Goal: Task Accomplishment & Management: Complete application form

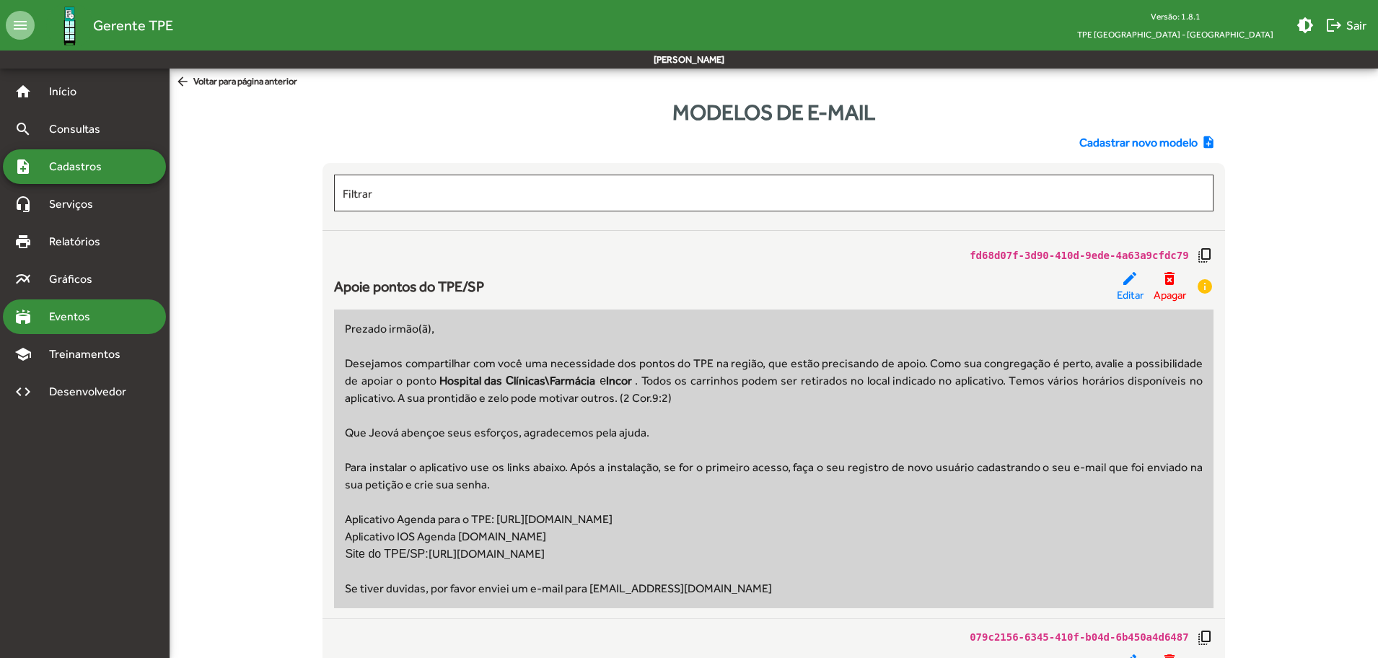
click at [102, 320] on span "Eventos" at bounding box center [74, 316] width 69 height 17
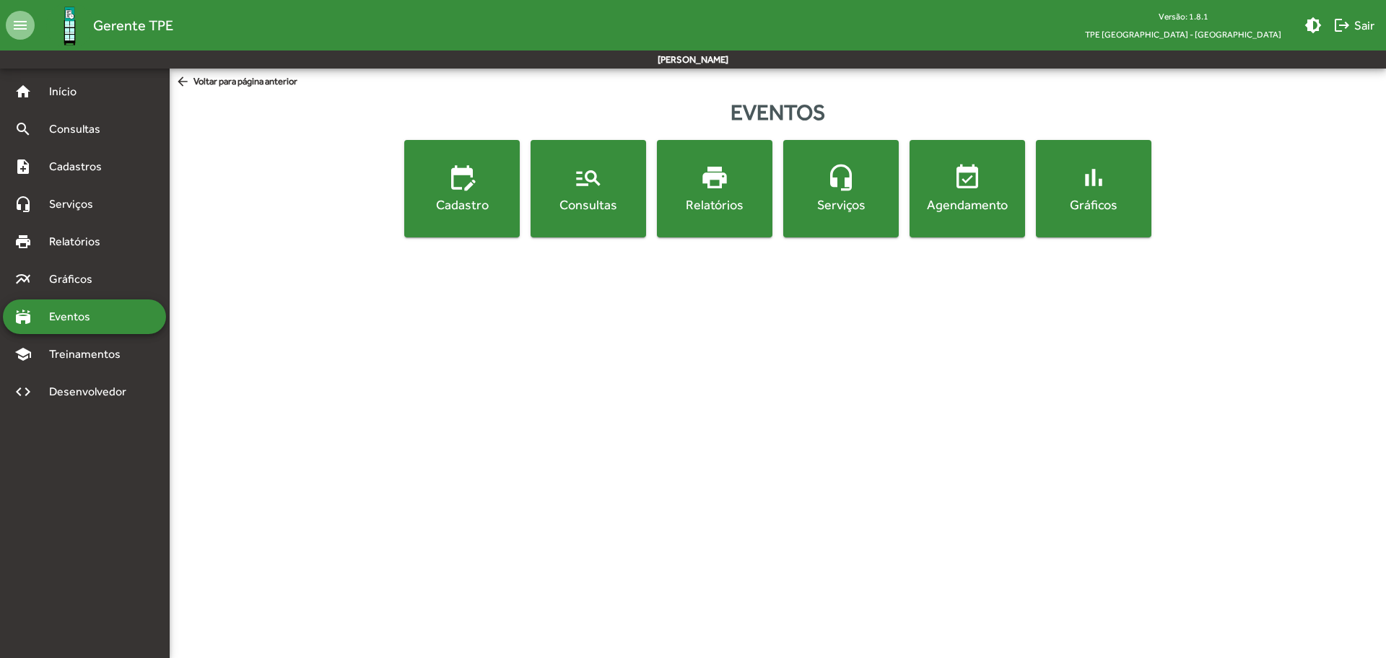
click at [986, 229] on button "event_available Agendamento" at bounding box center [966, 188] width 115 height 97
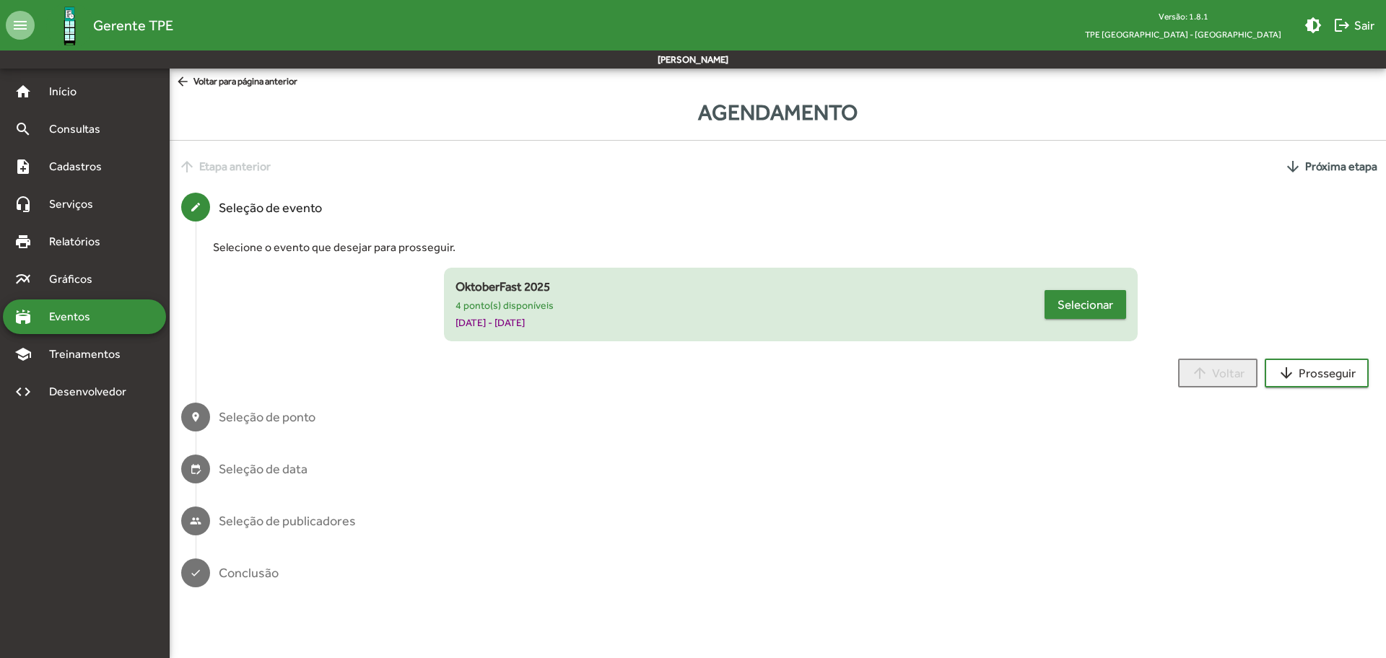
click at [1069, 312] on span "Selecionar" at bounding box center [1085, 305] width 56 height 26
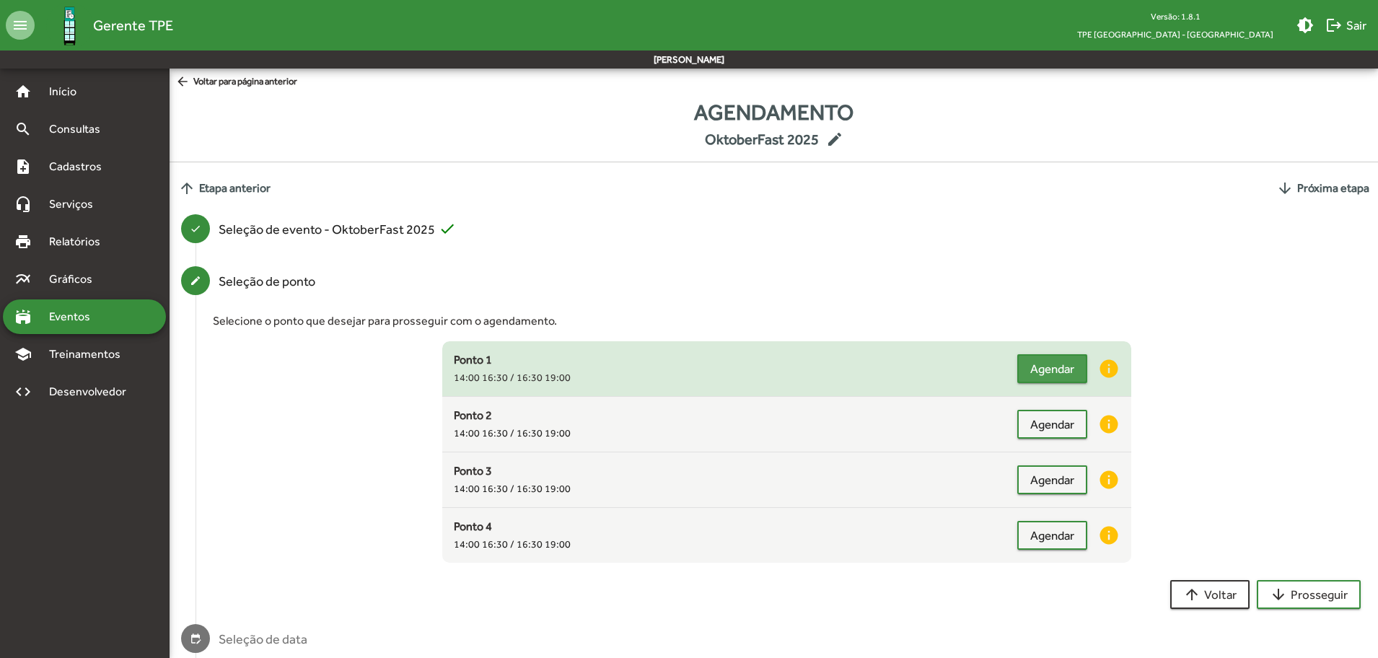
click at [1068, 369] on span "Agendar" at bounding box center [1052, 369] width 44 height 26
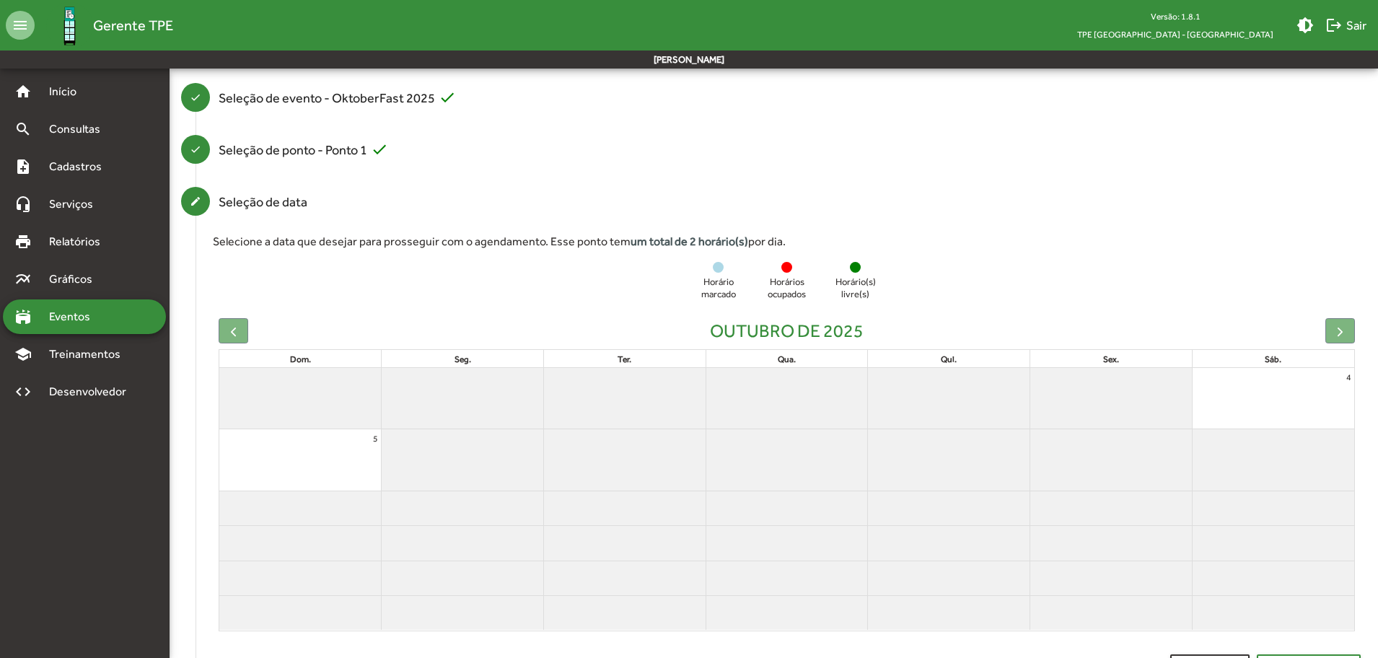
scroll to position [183, 0]
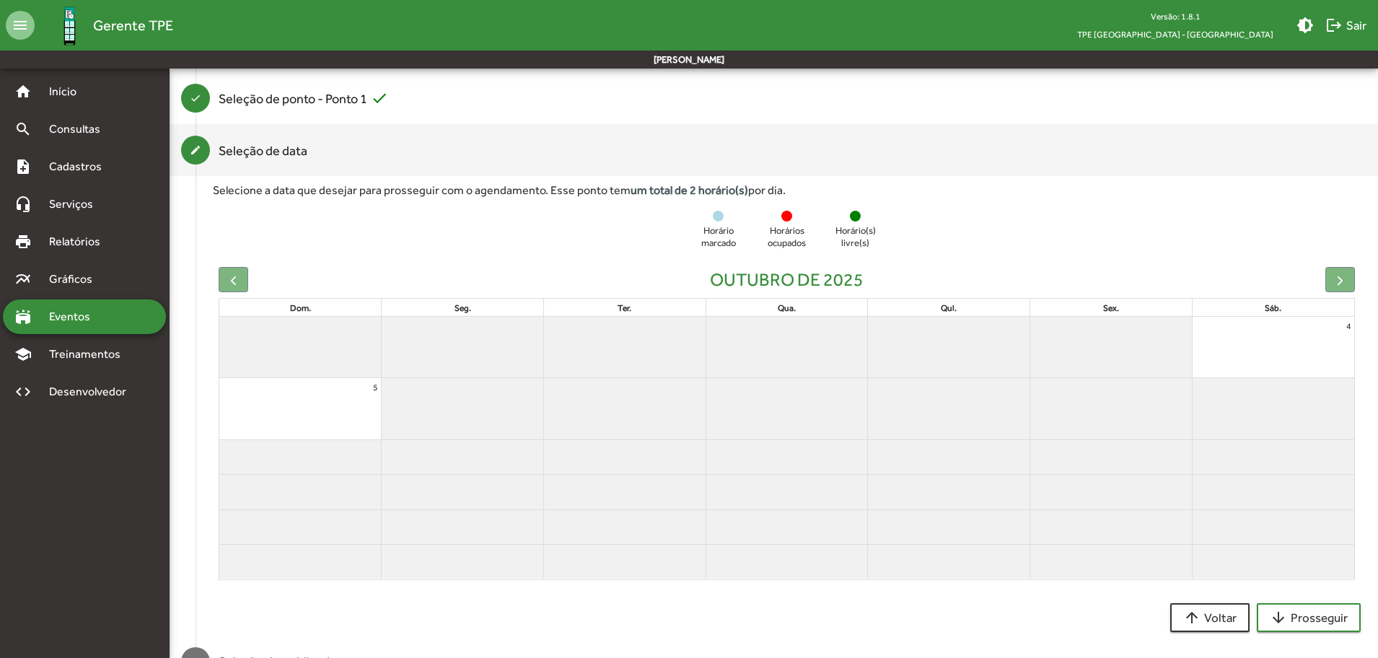
click at [1348, 274] on div at bounding box center [1341, 279] width 30 height 25
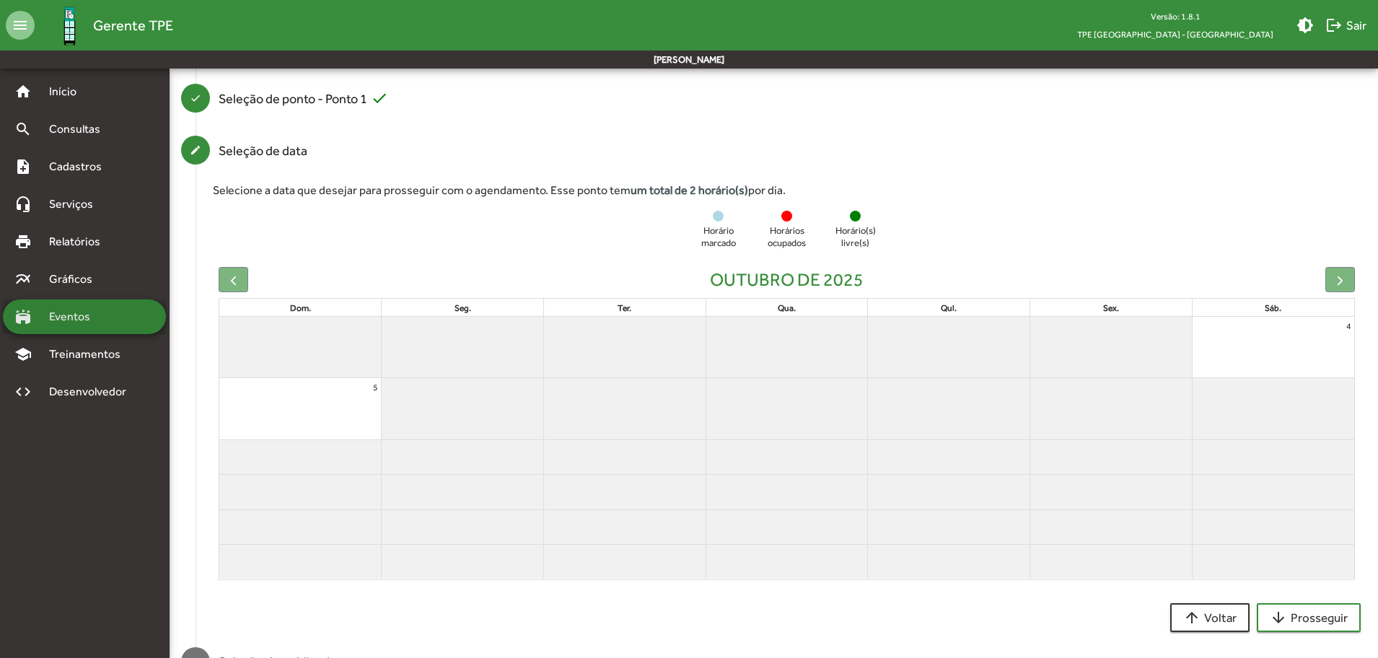
click at [75, 322] on span "Eventos" at bounding box center [74, 316] width 69 height 17
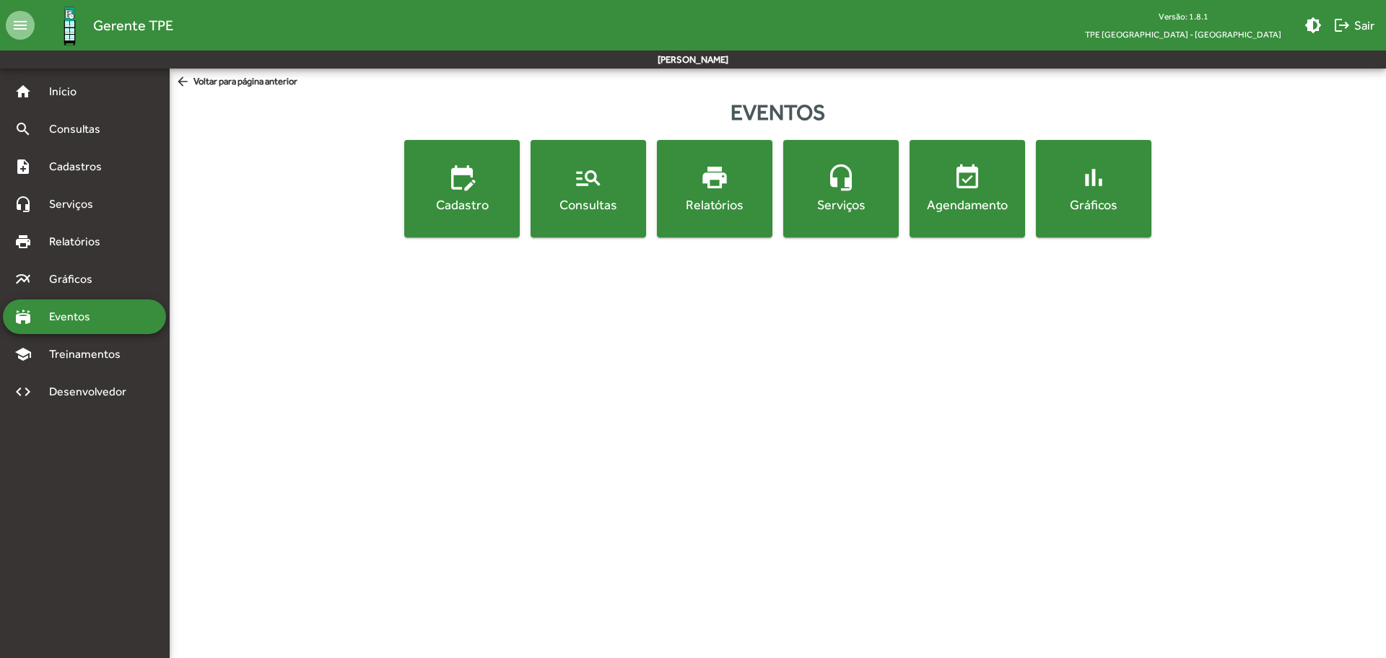
click at [599, 207] on div "Consultas" at bounding box center [588, 205] width 110 height 18
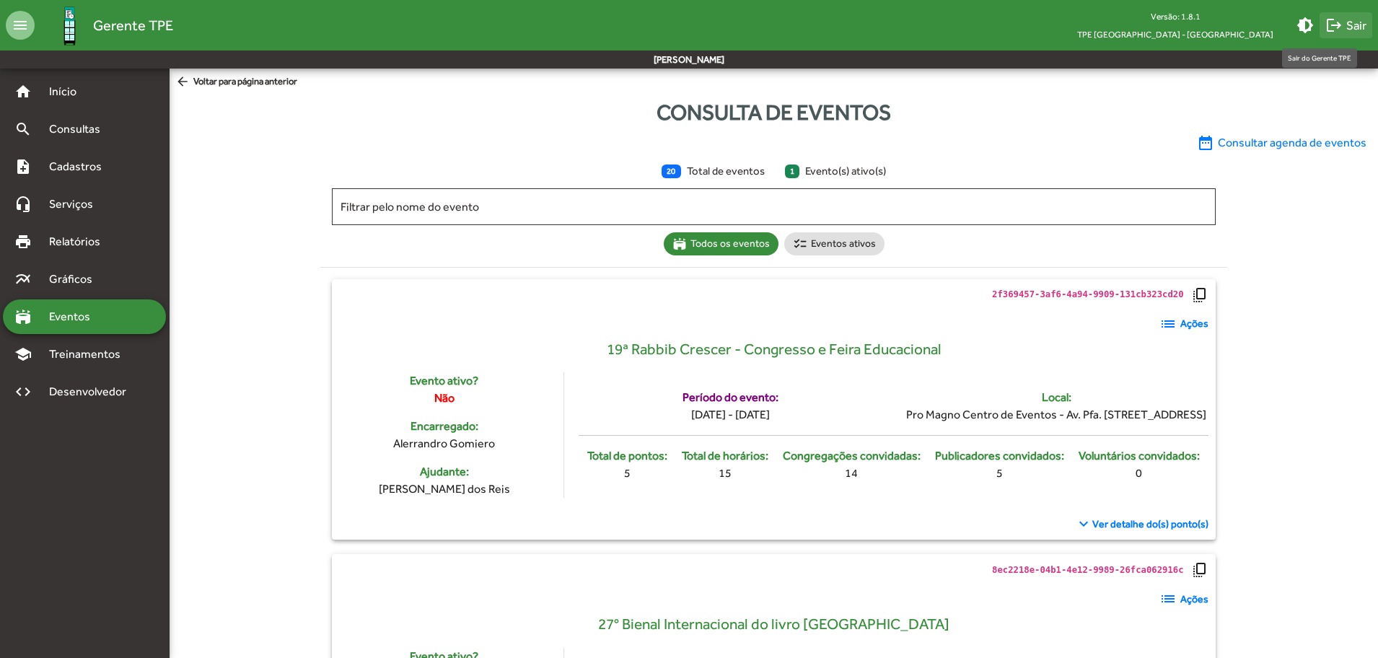
click at [1342, 22] on mat-icon "logout" at bounding box center [1334, 25] width 17 height 17
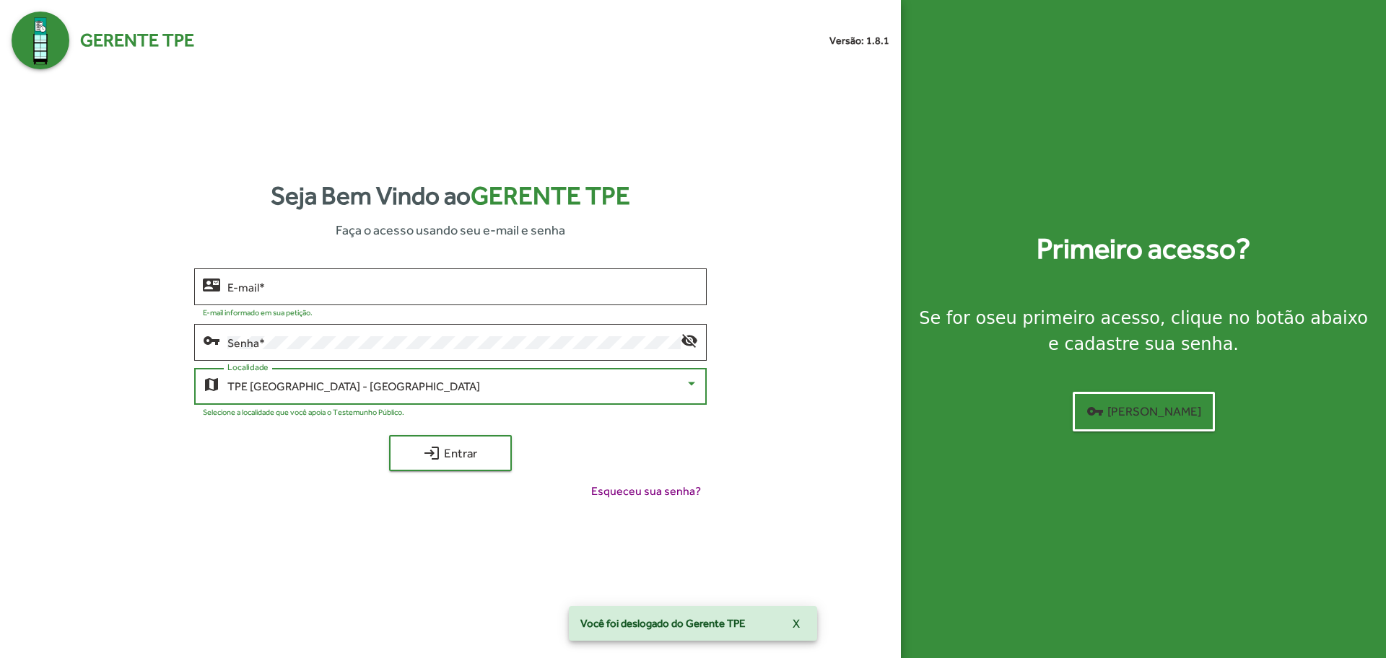
click at [372, 382] on div "TPE [GEOGRAPHIC_DATA] - [GEOGRAPHIC_DATA]" at bounding box center [455, 386] width 457 height 13
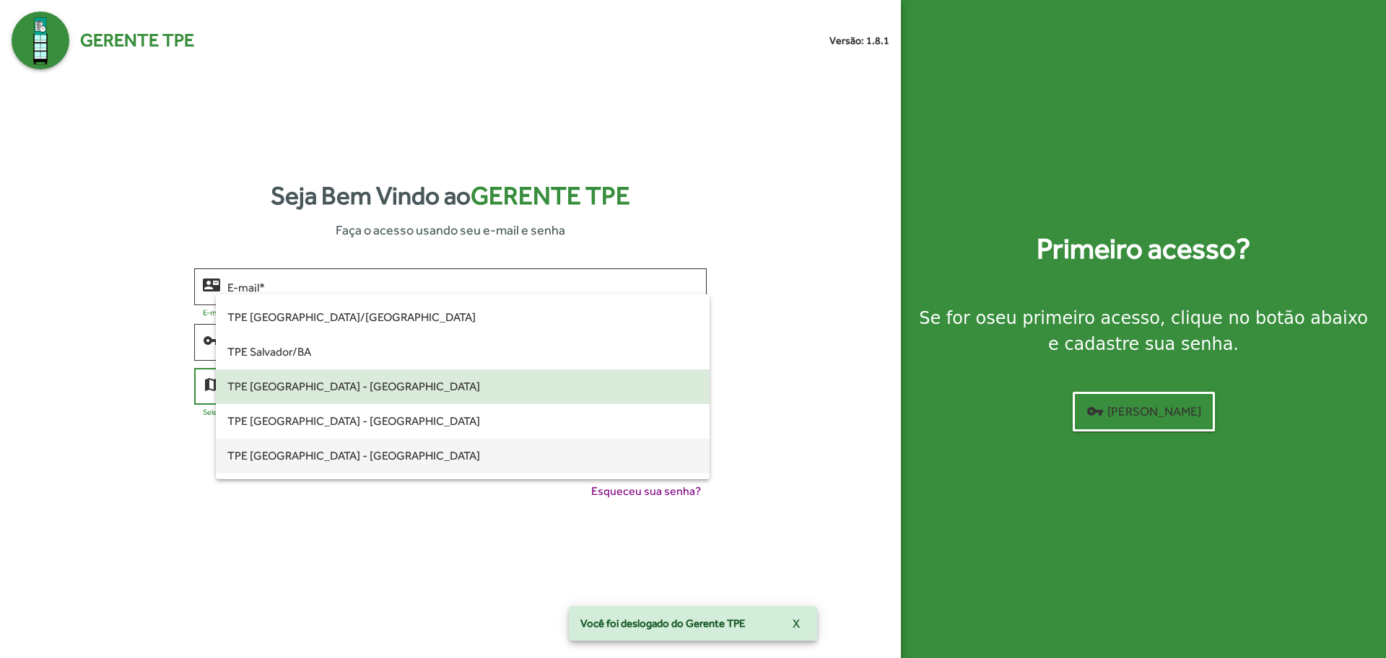
scroll to position [439, 0]
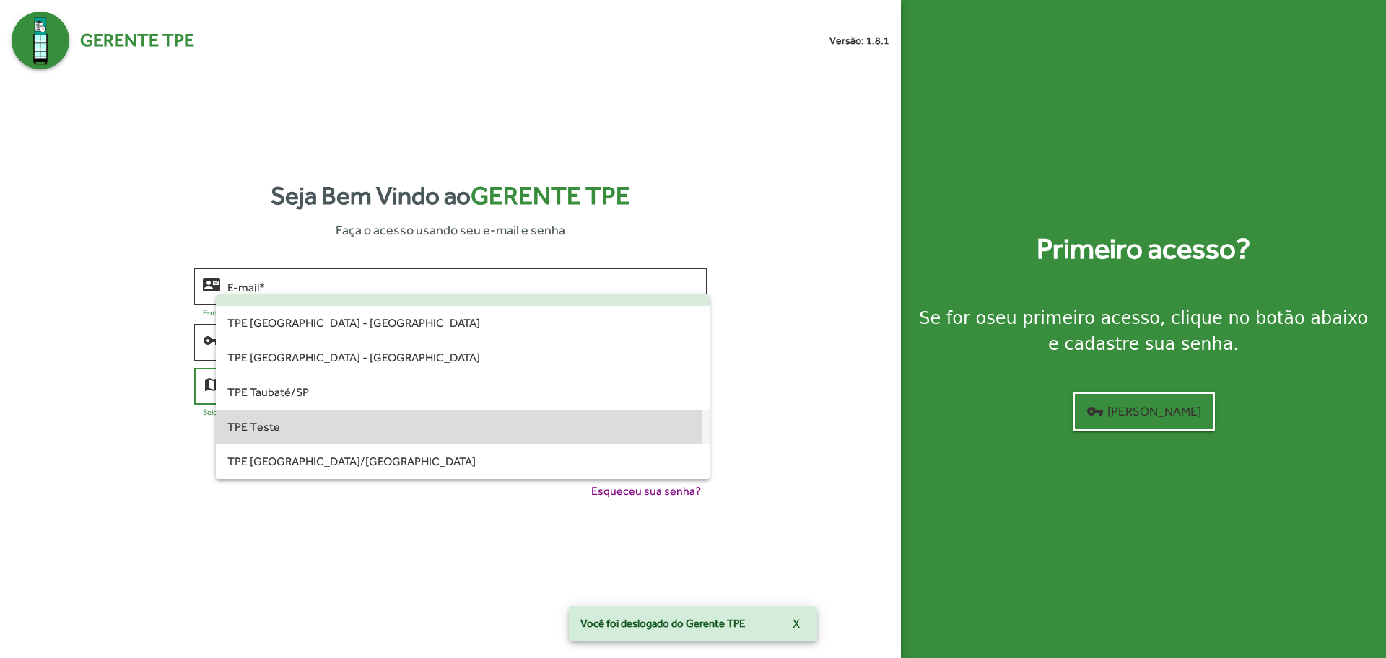
click at [365, 428] on span "TPE Teste" at bounding box center [462, 427] width 470 height 35
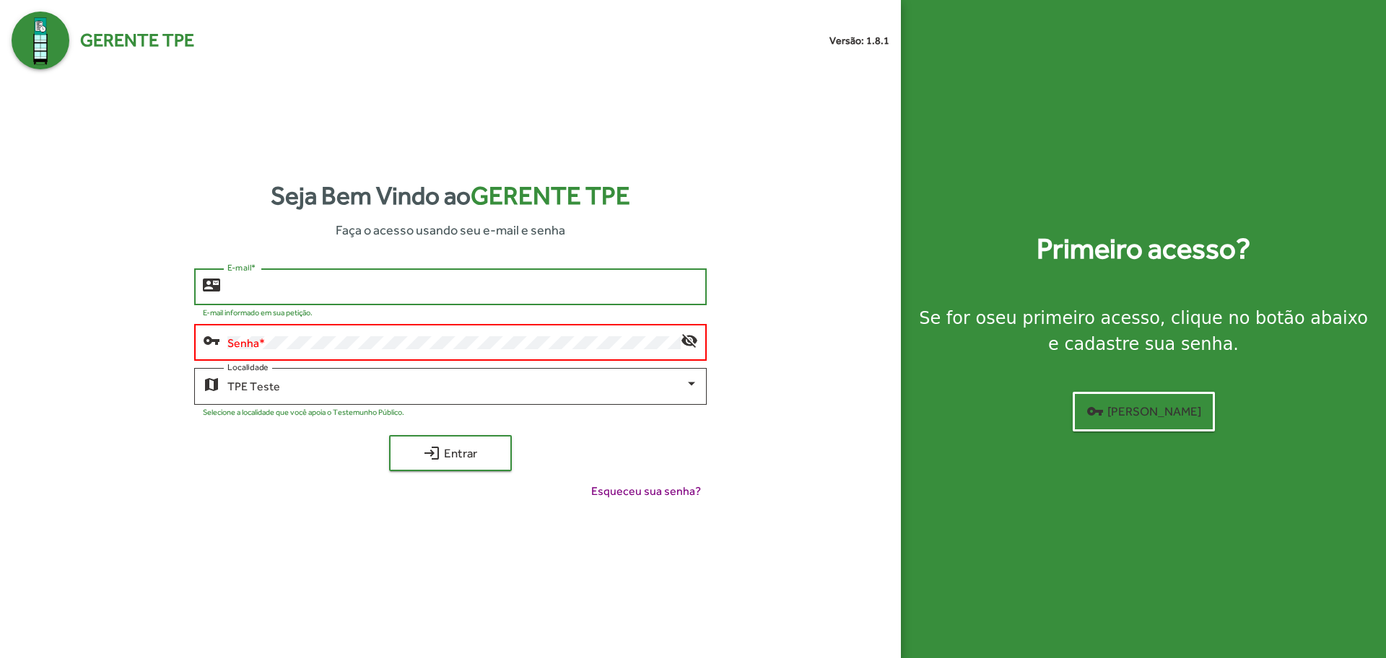
click at [335, 282] on input "E-mail *" at bounding box center [462, 287] width 470 height 13
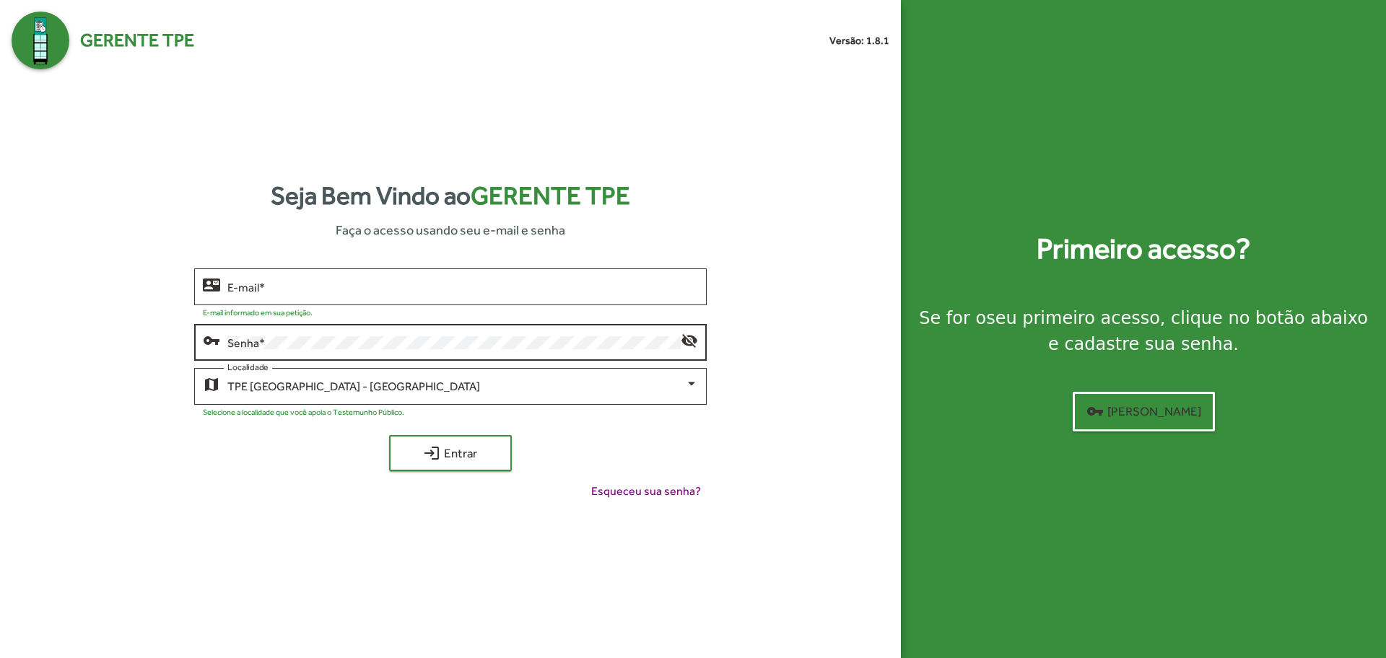
click at [272, 351] on div "Senha *" at bounding box center [453, 341] width 452 height 40
click at [275, 390] on span "TPE [GEOGRAPHIC_DATA] - [GEOGRAPHIC_DATA]" at bounding box center [353, 387] width 253 height 14
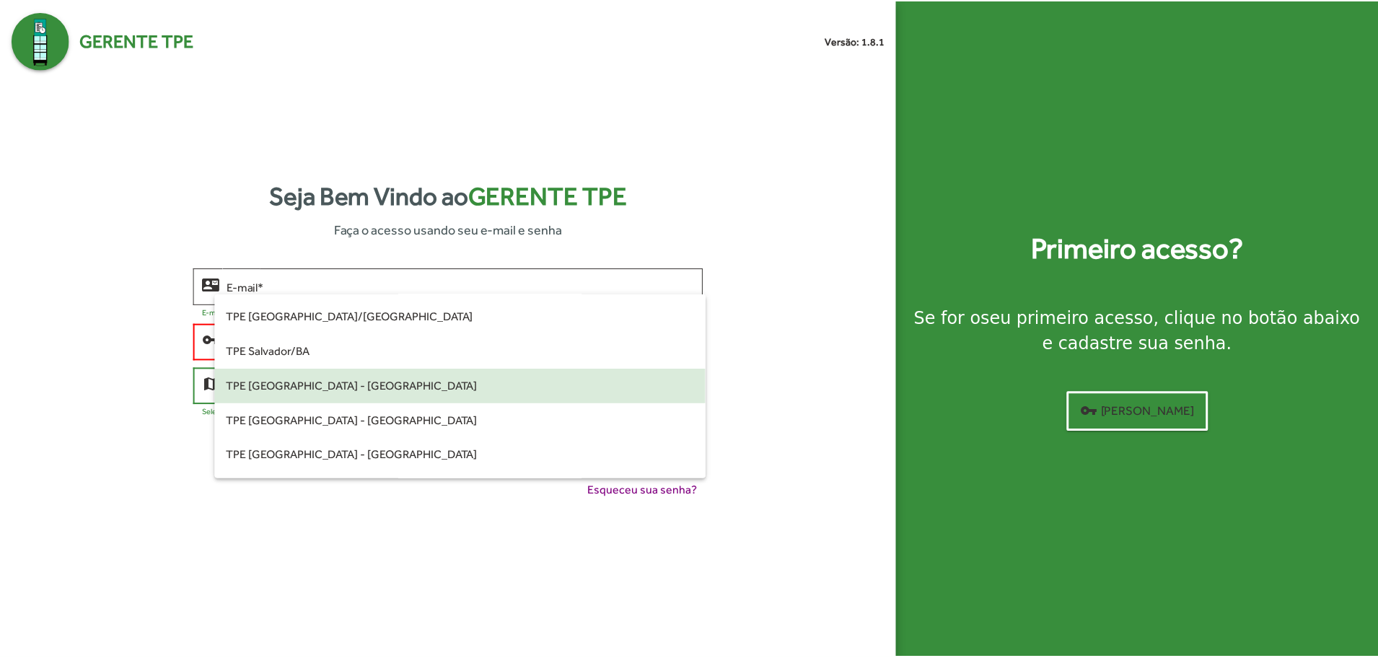
scroll to position [439, 0]
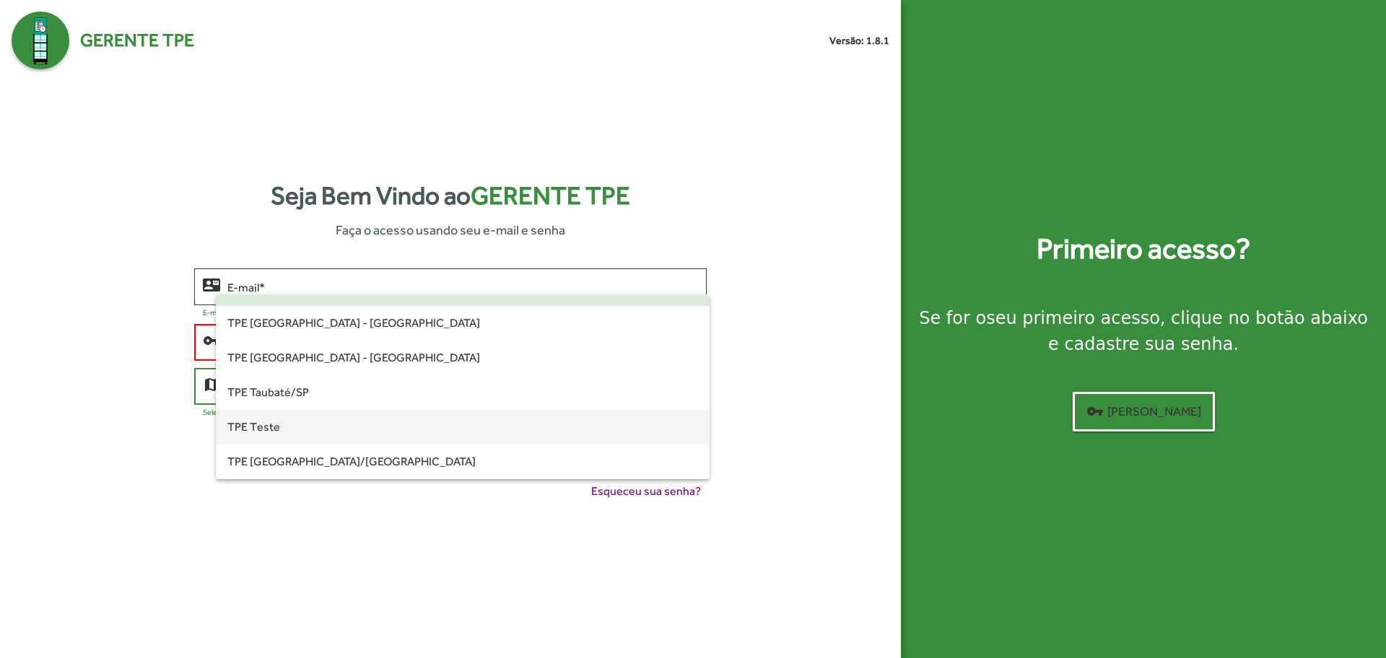
click at [327, 428] on span "TPE Teste" at bounding box center [462, 427] width 470 height 35
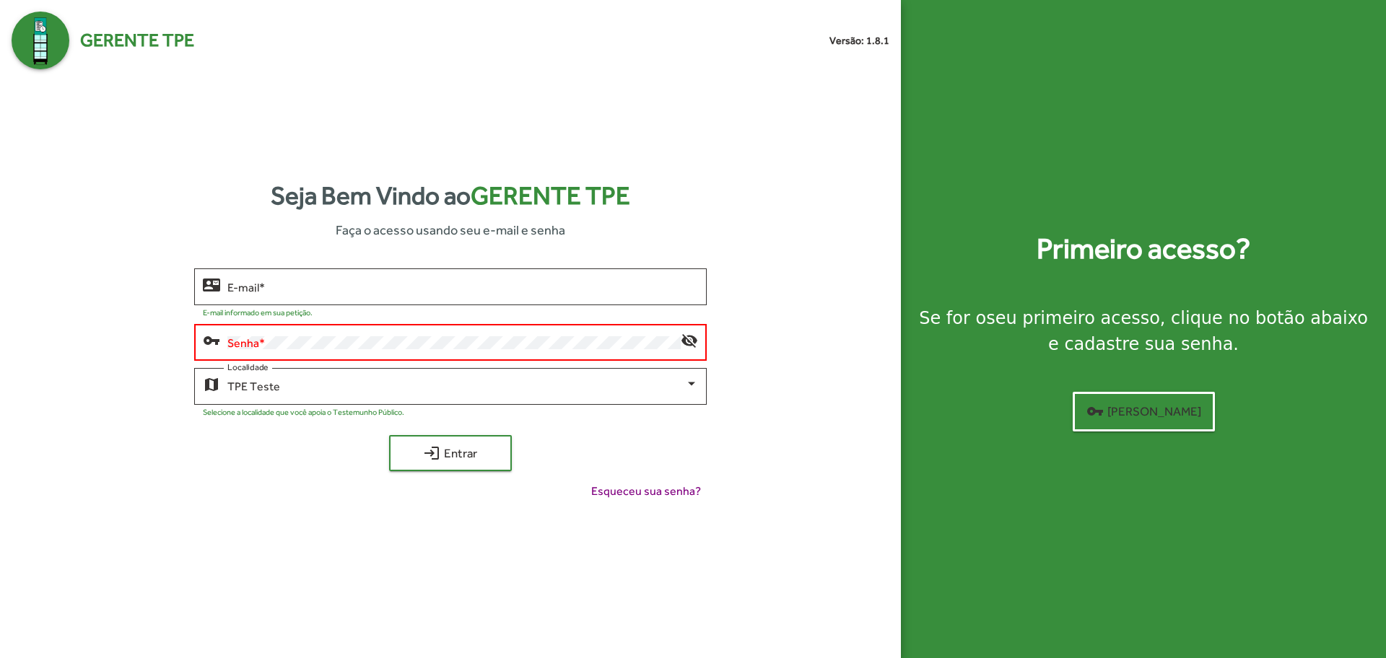
click at [321, 335] on div "Senha *" at bounding box center [453, 341] width 452 height 40
click at [339, 291] on input "E-mail *" at bounding box center [462, 287] width 470 height 13
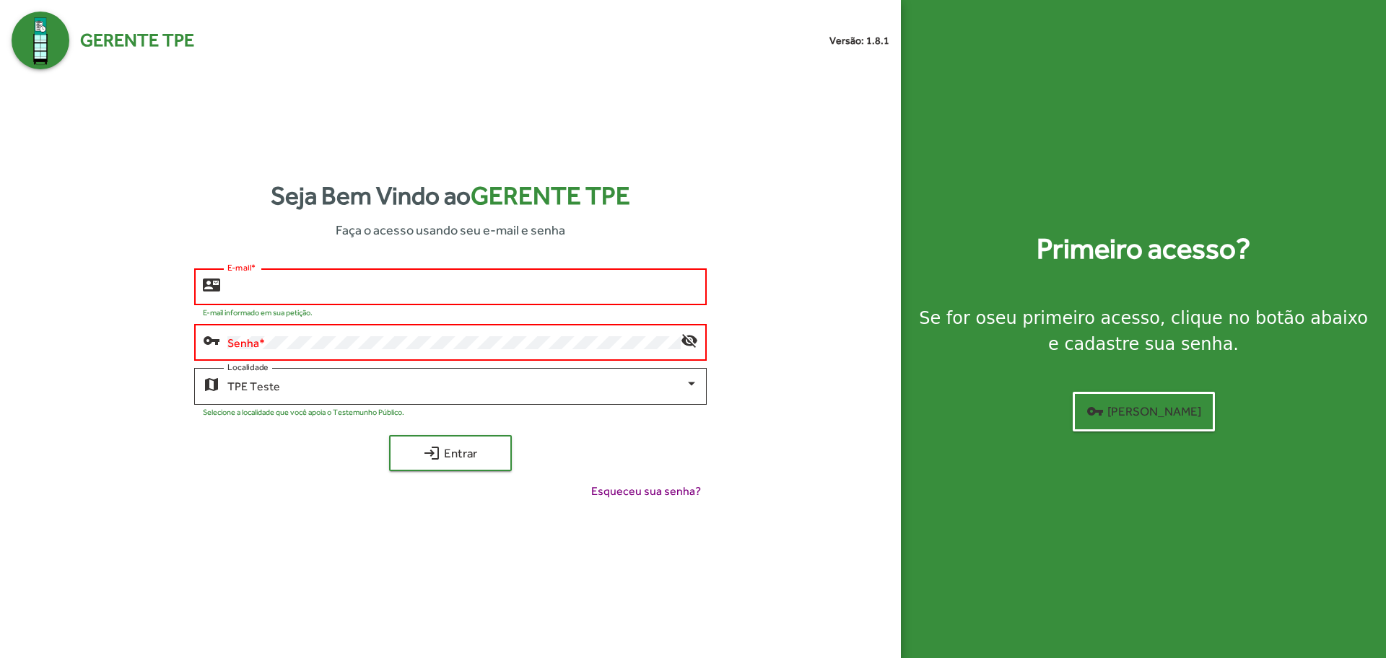
type input "**********"
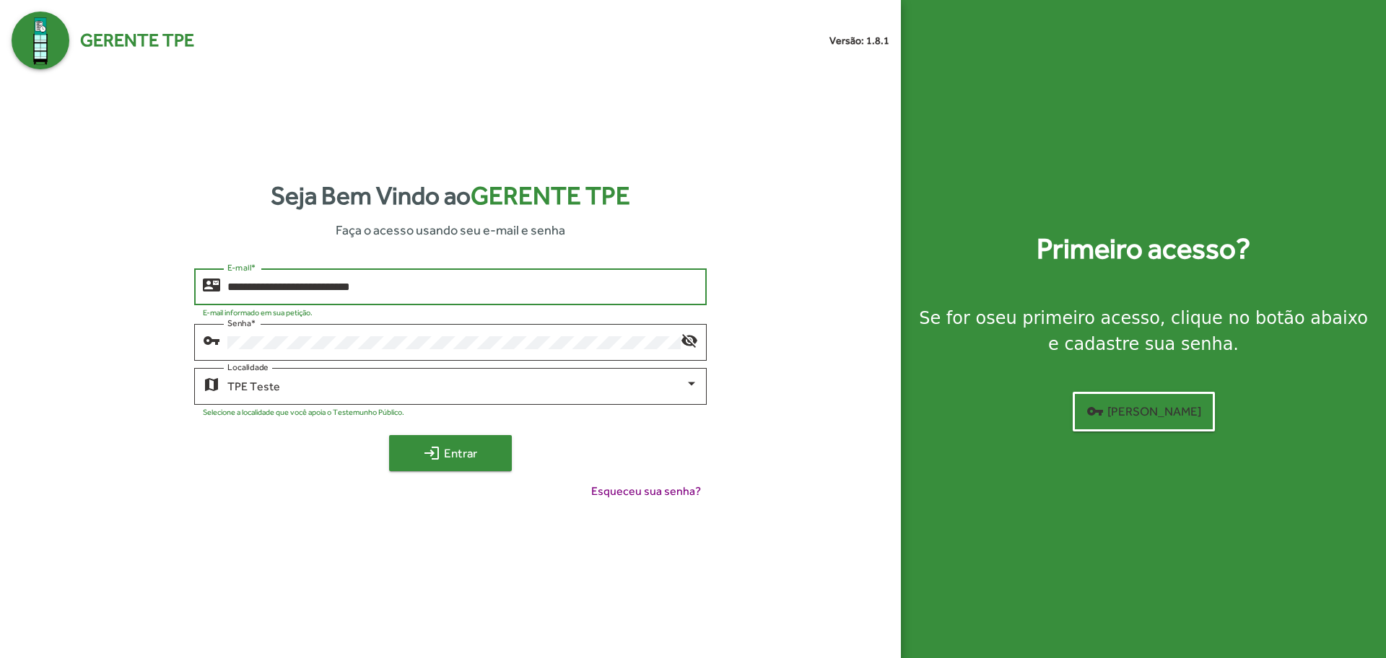
click at [439, 458] on mat-icon "login" at bounding box center [431, 453] width 17 height 17
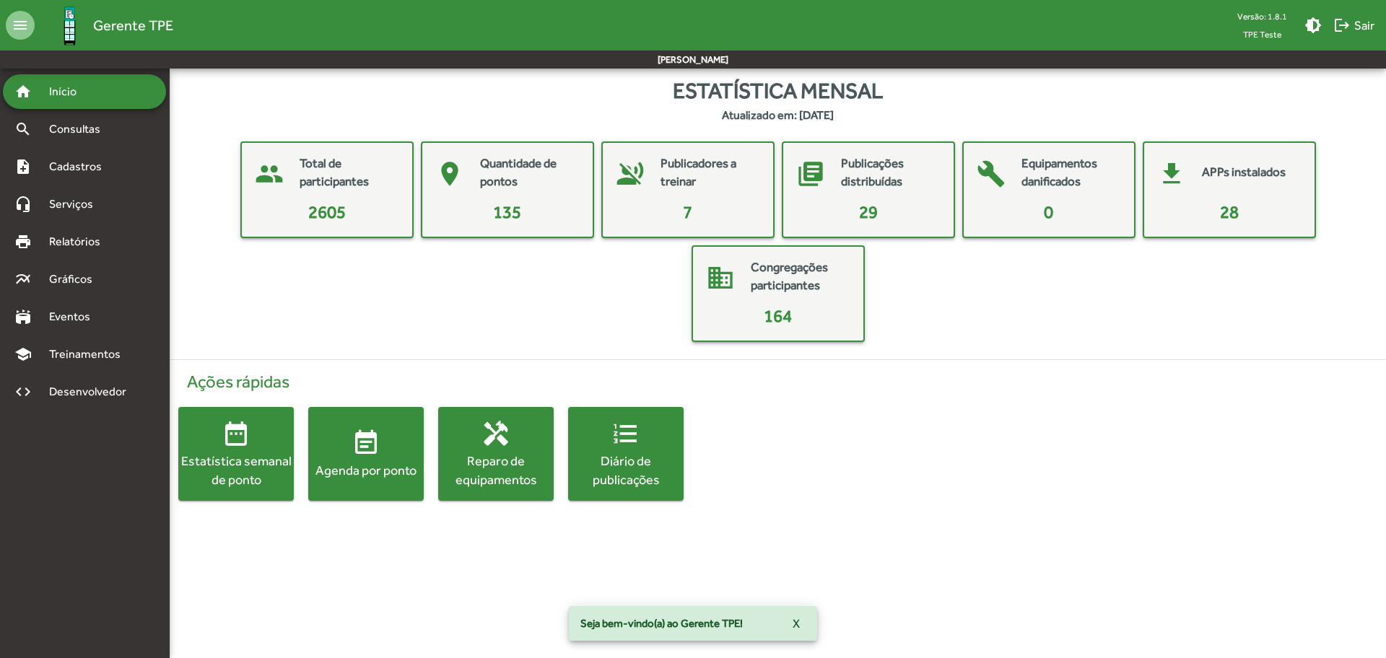
click at [213, 271] on div "people Total de participantes 2605 place Quantidade de pontos 135 voice_over_of…" at bounding box center [777, 241] width 1193 height 201
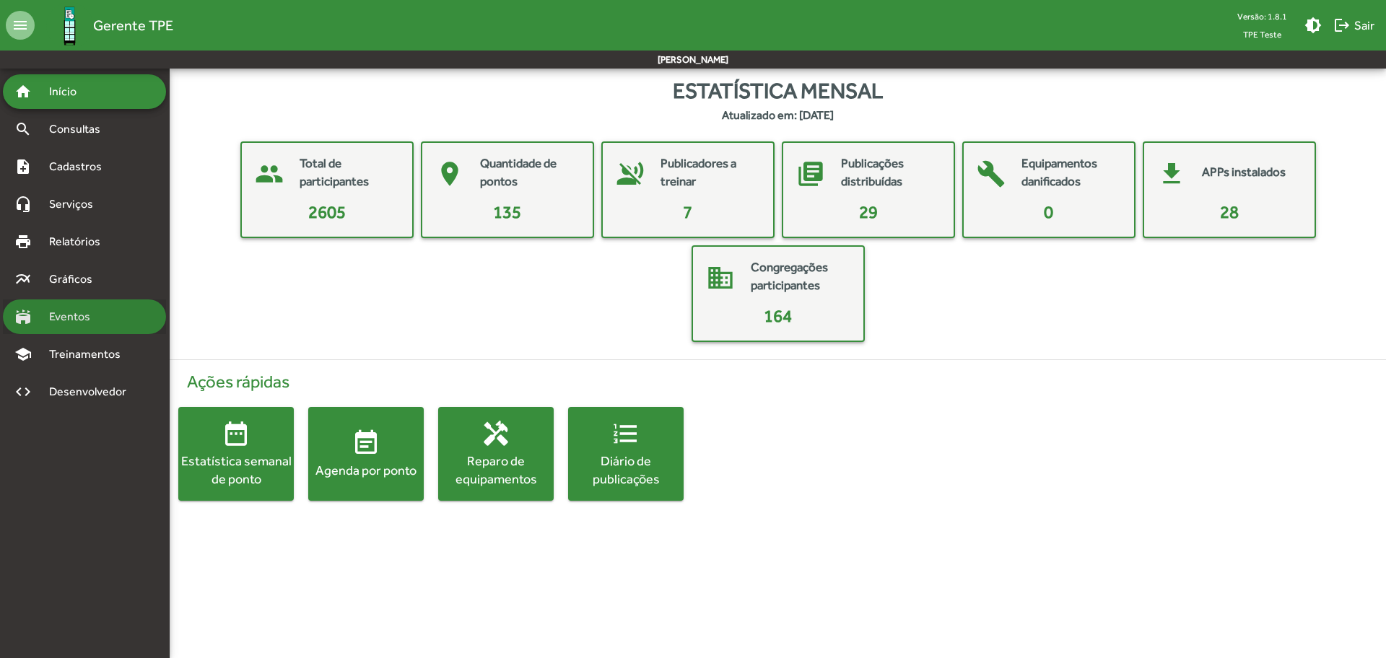
click at [88, 321] on span "Eventos" at bounding box center [74, 316] width 69 height 17
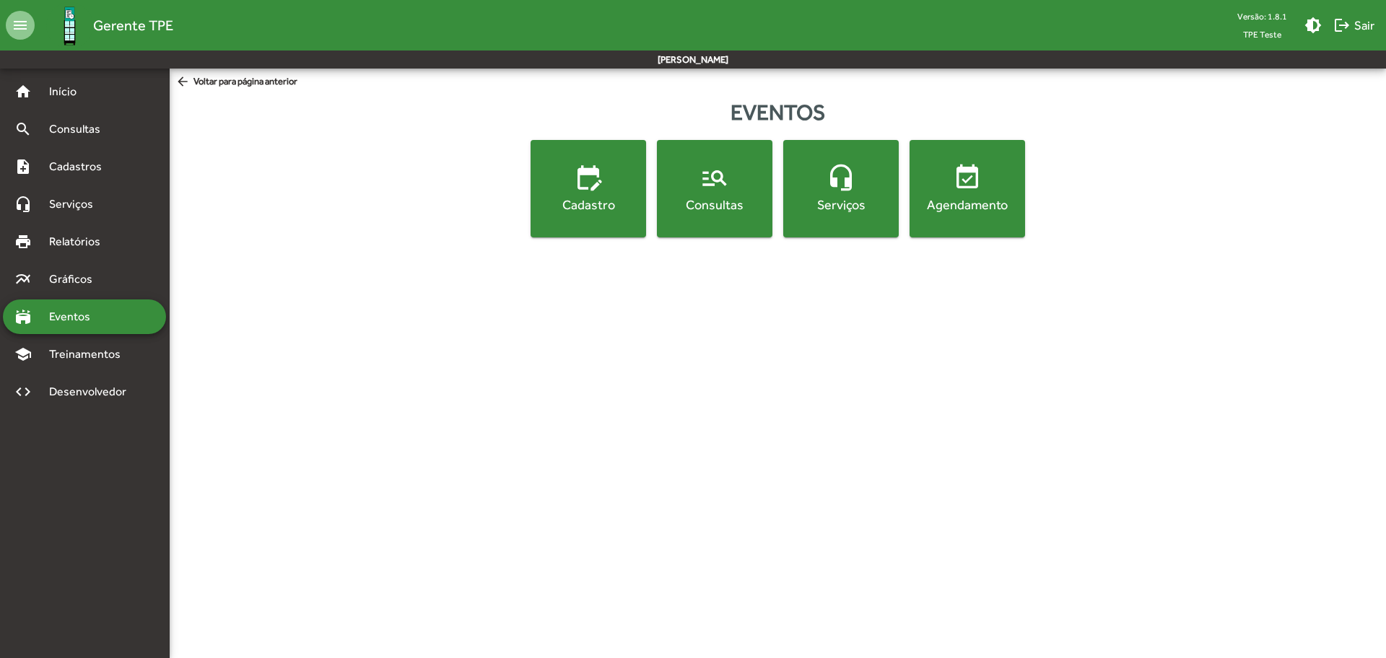
click at [943, 211] on div "Agendamento" at bounding box center [967, 205] width 110 height 18
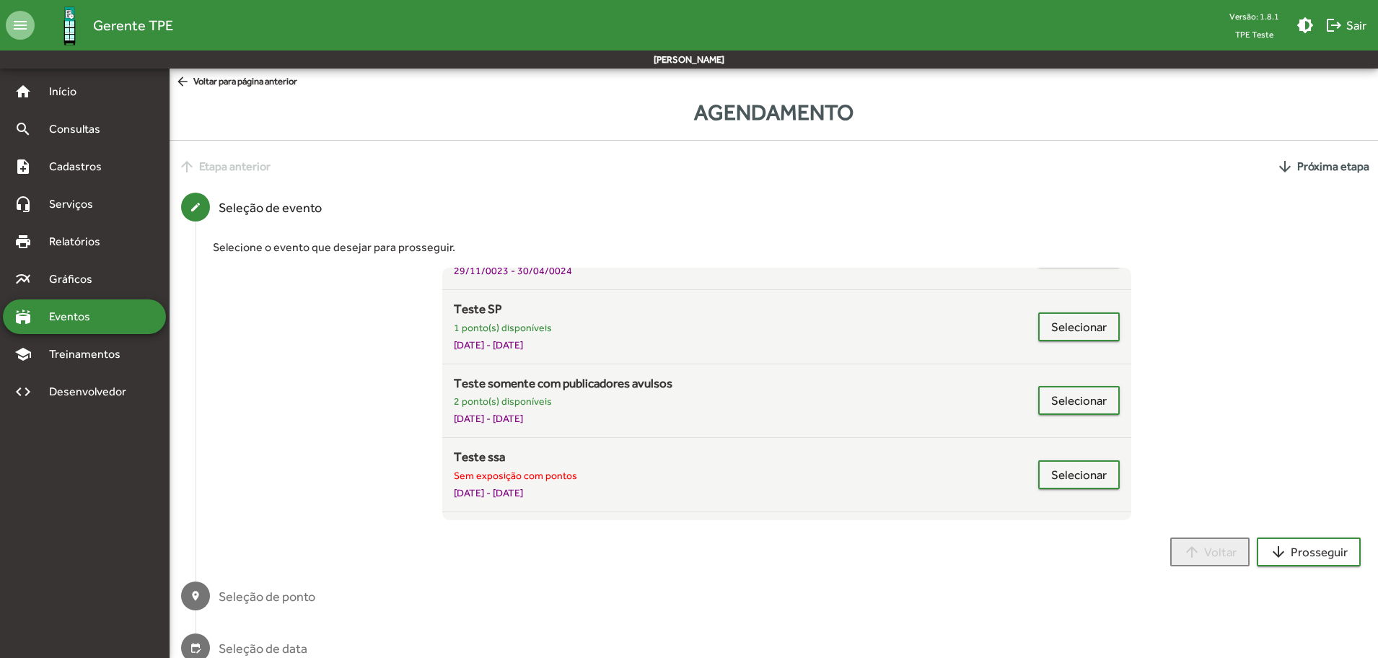
scroll to position [413, 0]
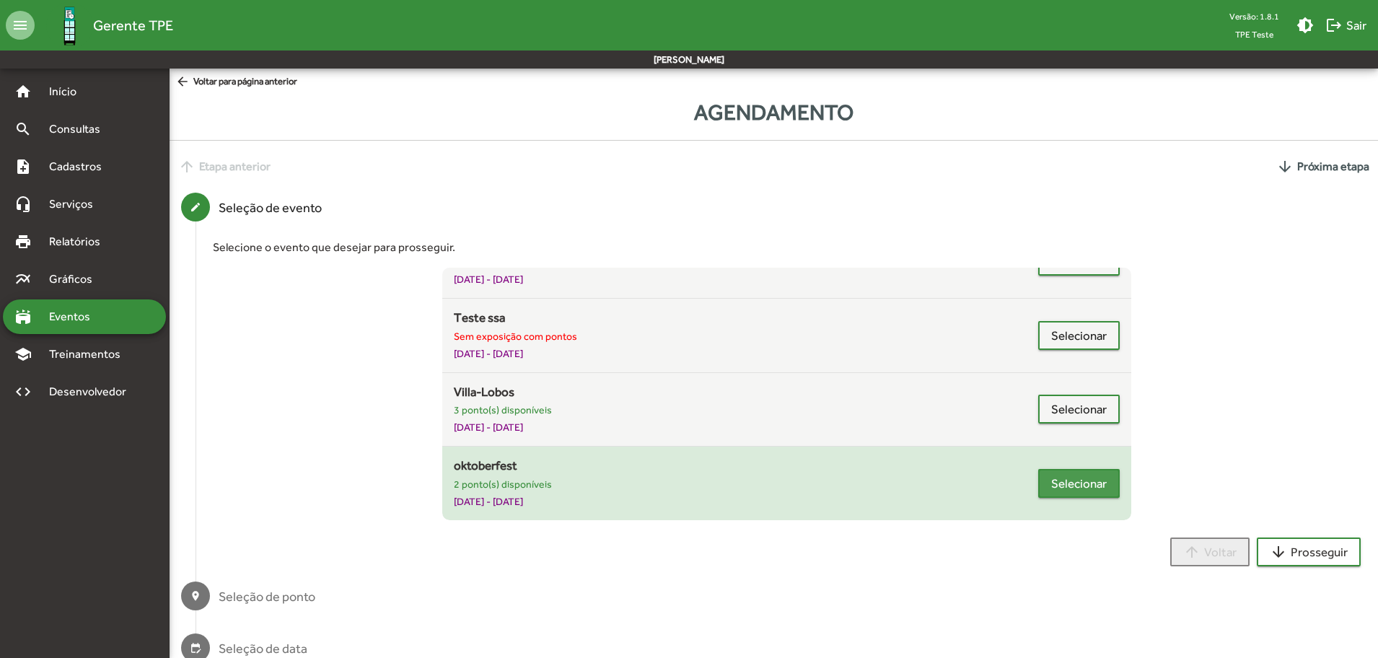
click at [1090, 485] on span "Selecionar" at bounding box center [1079, 484] width 56 height 26
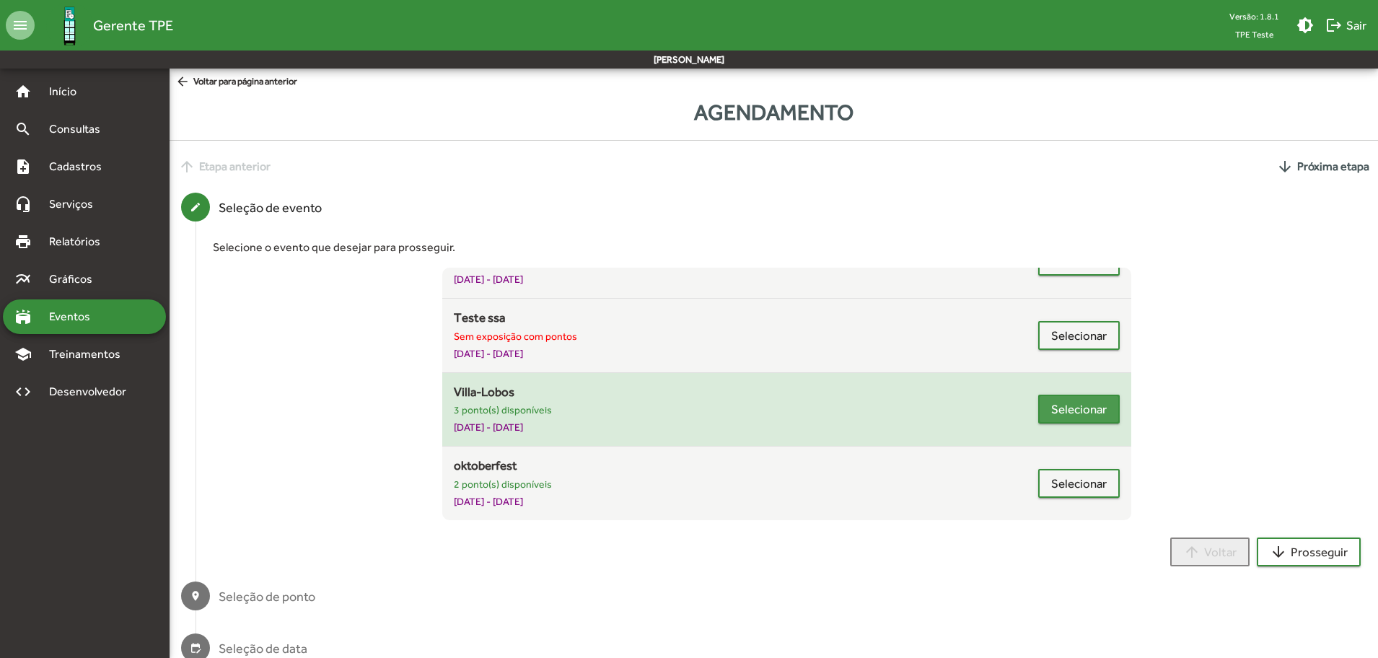
click at [1078, 414] on span "Selecionar" at bounding box center [1079, 409] width 56 height 26
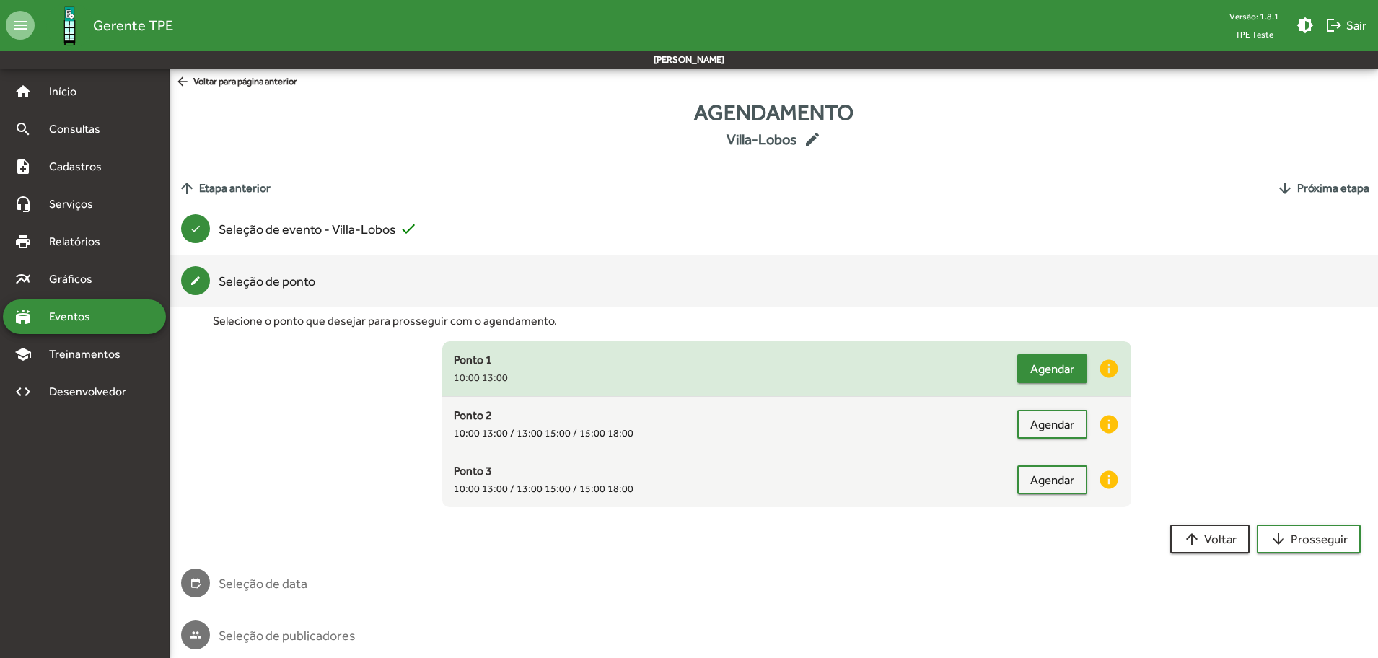
click at [1059, 375] on span "Agendar" at bounding box center [1052, 369] width 44 height 26
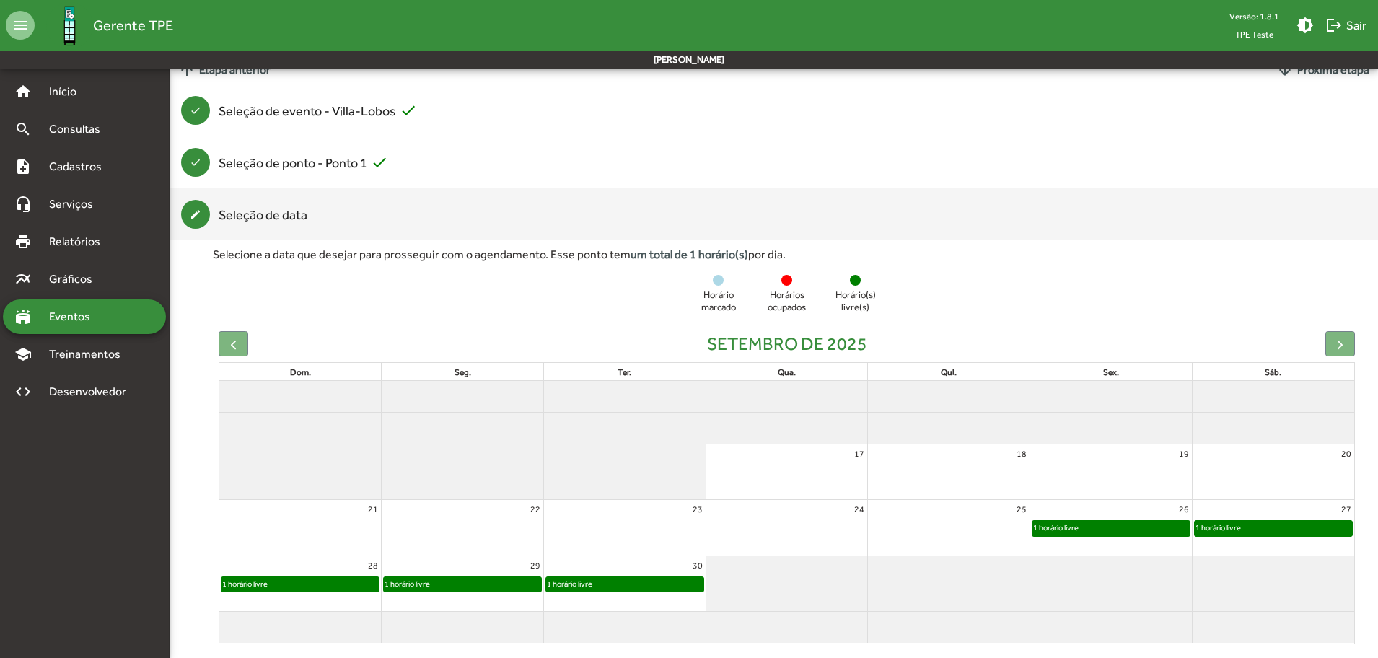
scroll to position [281, 0]
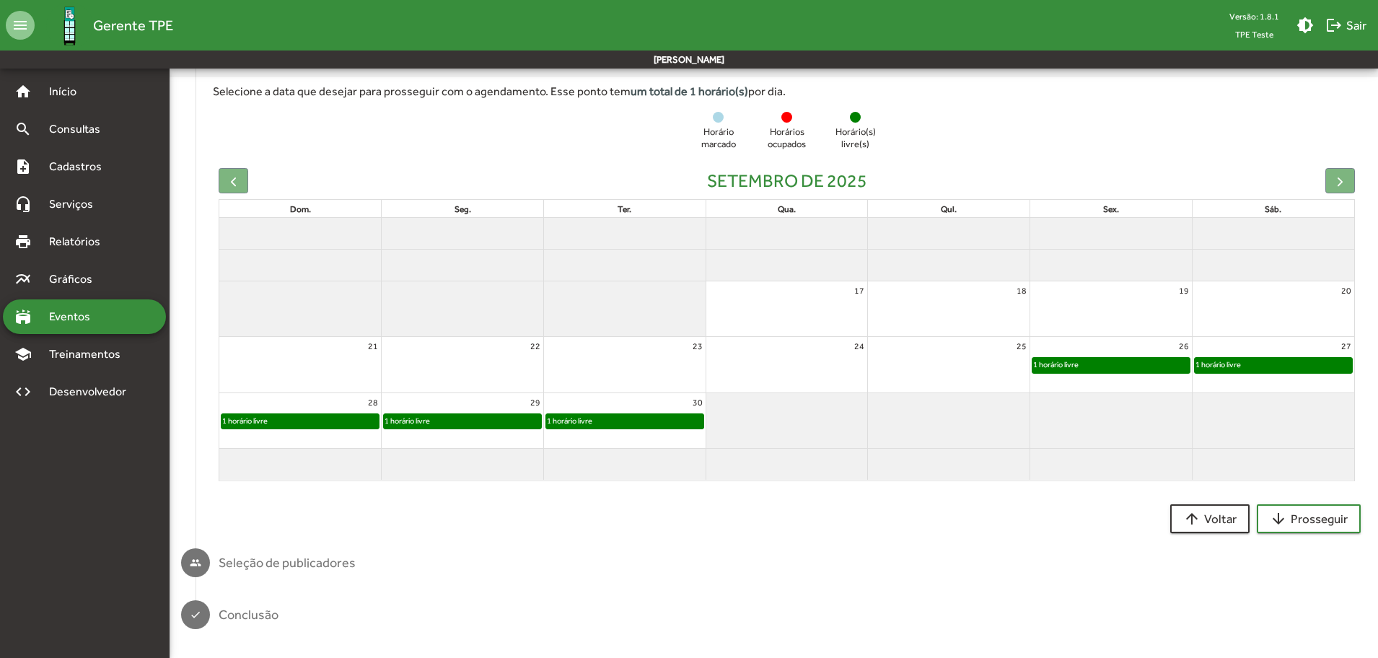
click at [1061, 364] on div "1 horário livre" at bounding box center [1056, 365] width 47 height 14
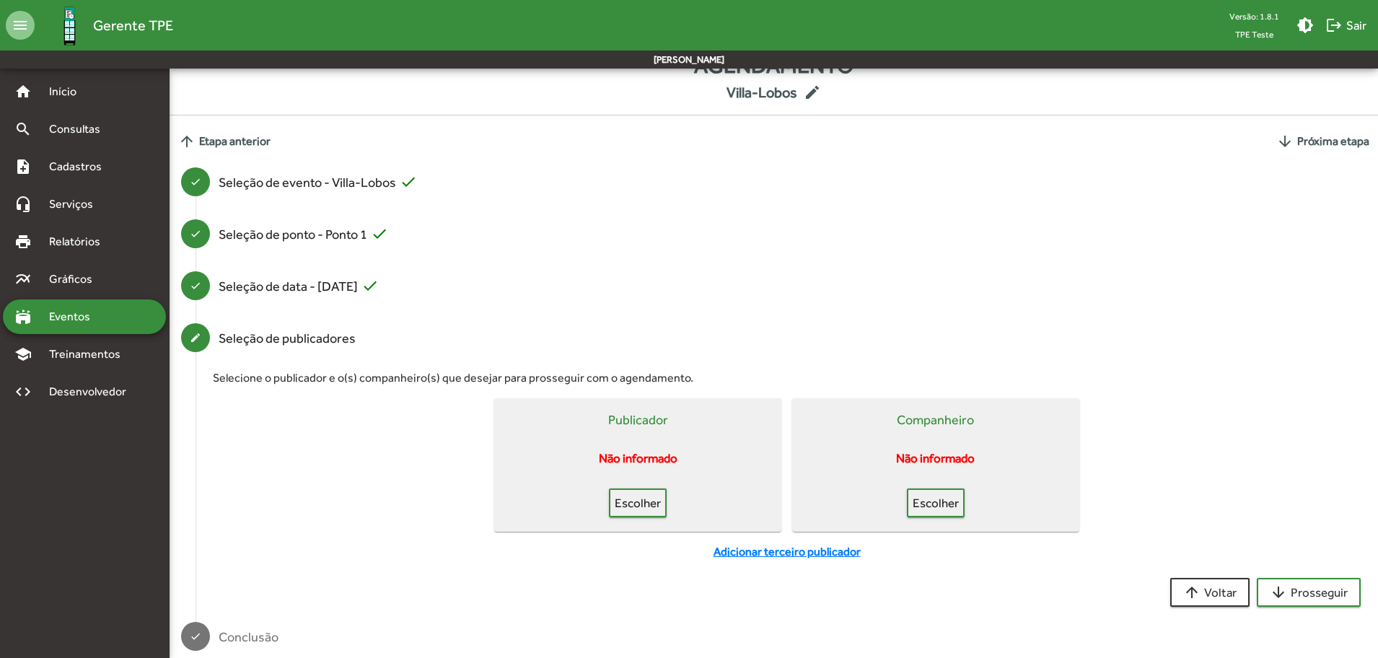
scroll to position [69, 0]
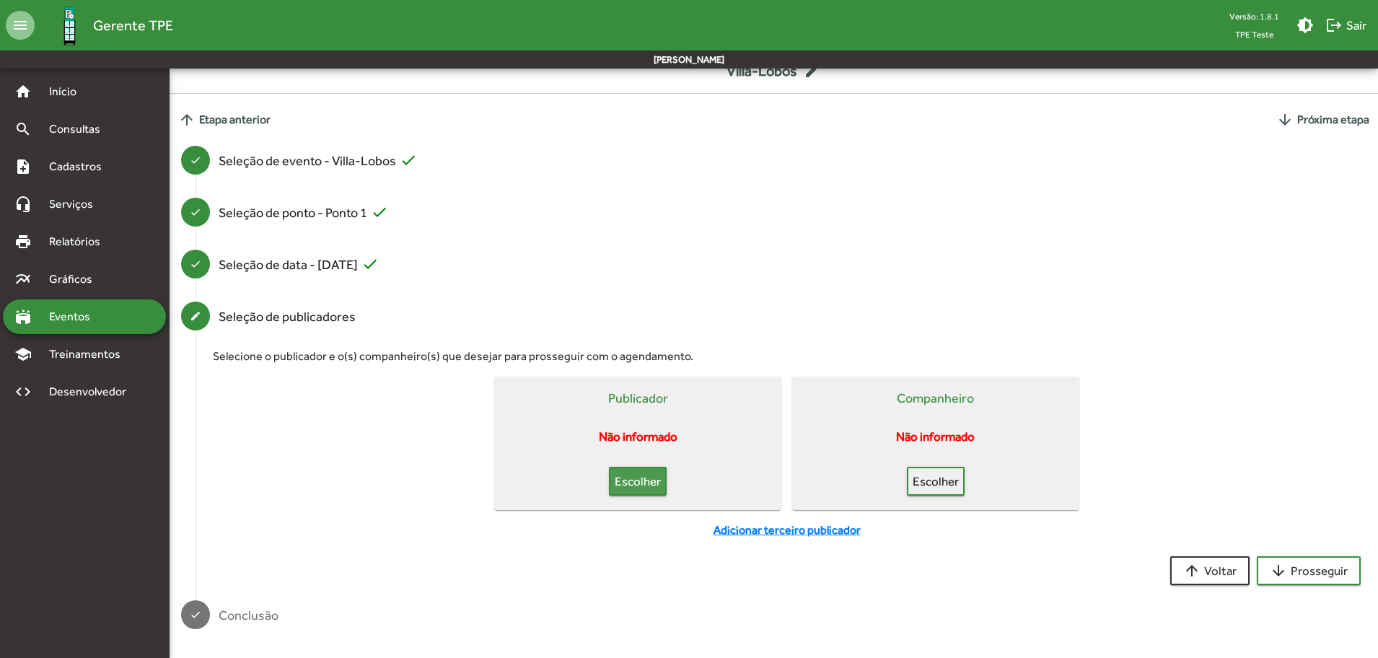
click at [622, 485] on span "Escolher" at bounding box center [638, 481] width 32 height 26
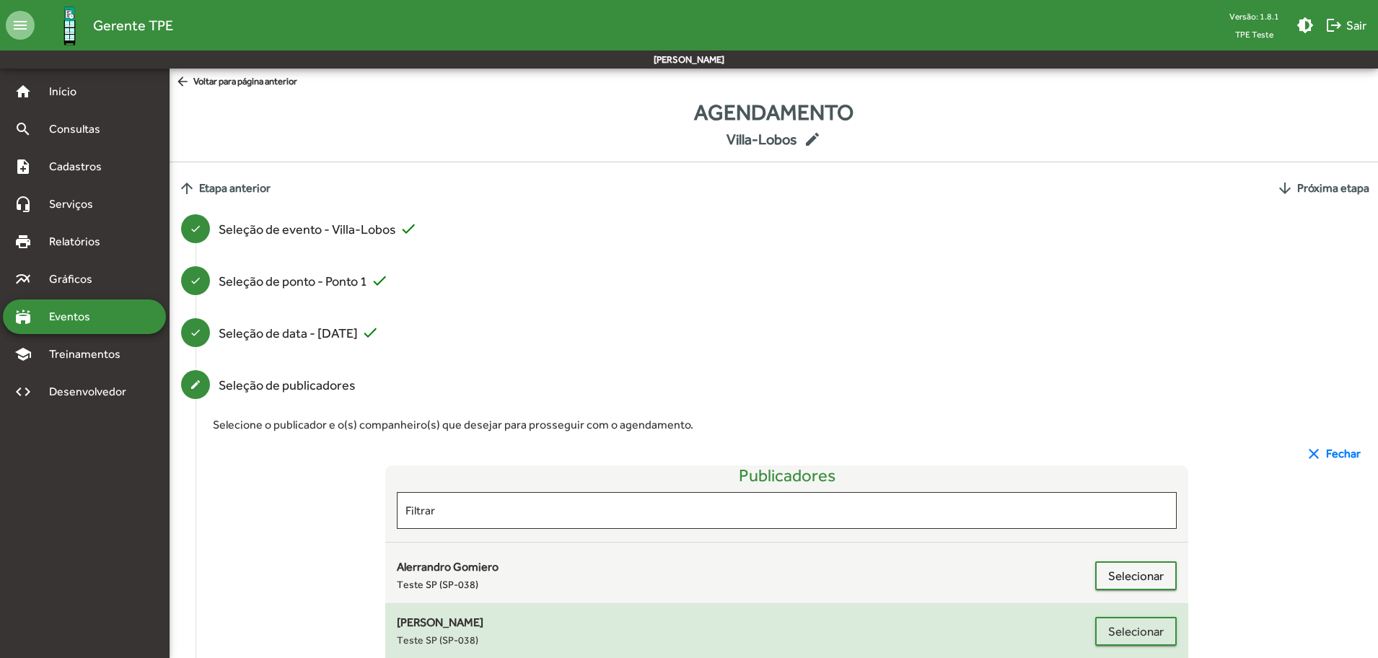
click at [634, 626] on div "Elaine Souza Rodrigues" at bounding box center [746, 622] width 699 height 17
click at [1139, 635] on span "Selecionar" at bounding box center [1136, 631] width 56 height 26
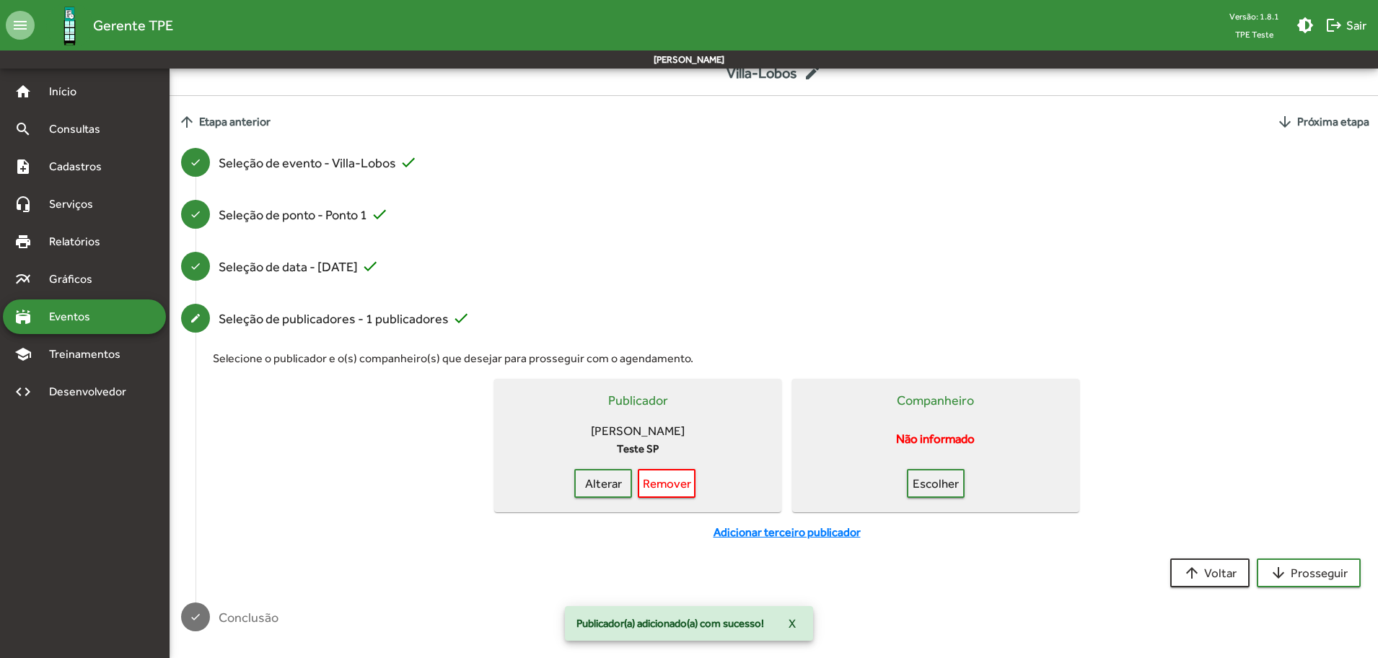
scroll to position [69, 0]
click at [943, 483] on span "Escolher" at bounding box center [936, 481] width 32 height 26
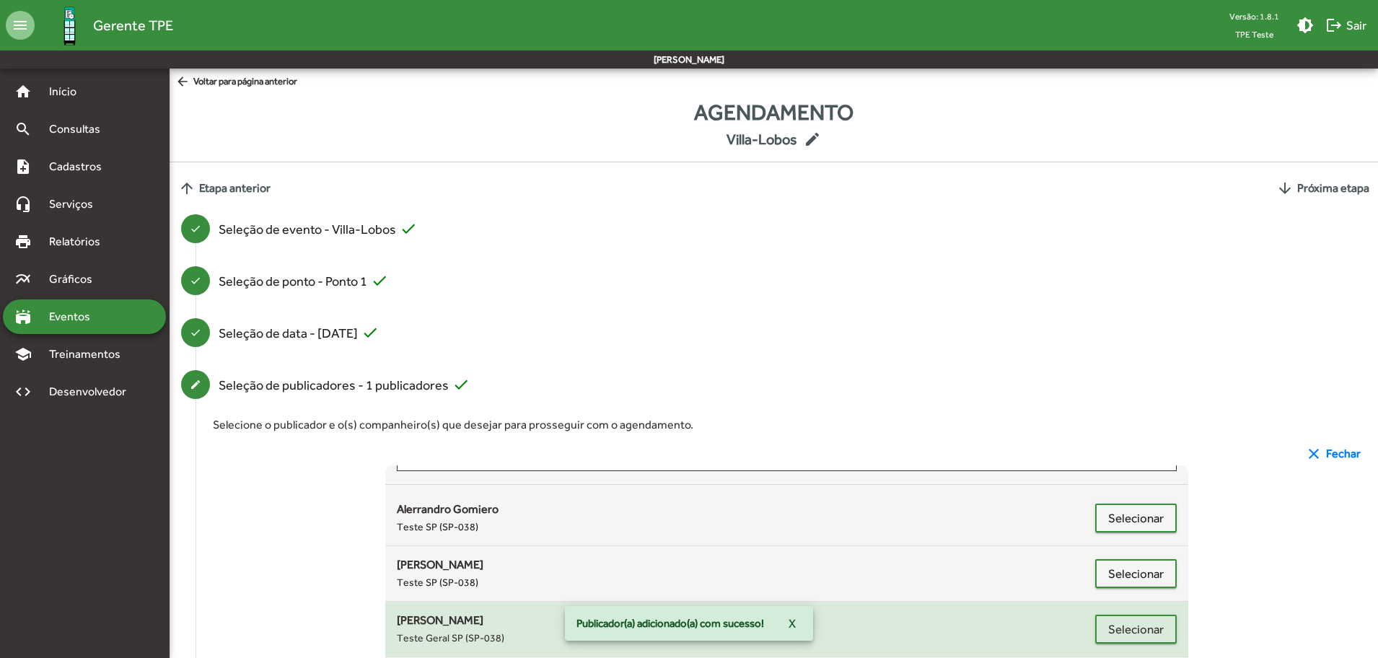
scroll to position [108, 0]
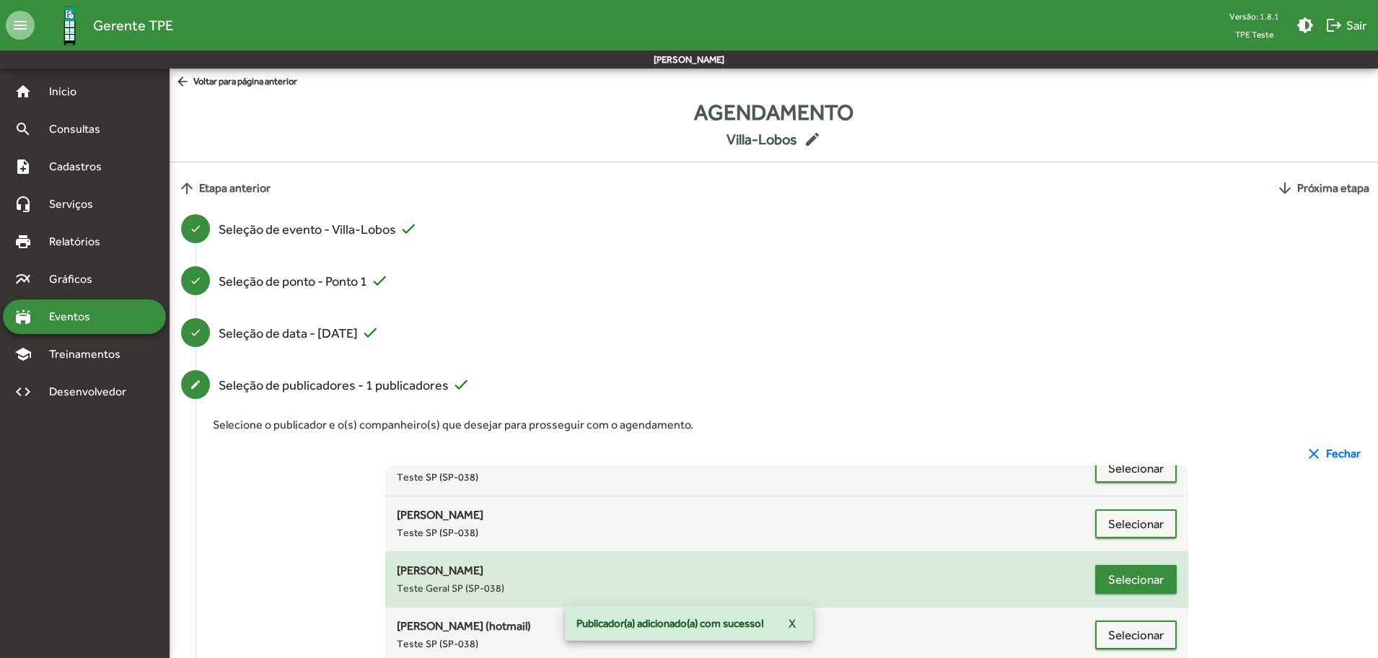
click at [1108, 581] on span "Selecionar" at bounding box center [1136, 579] width 56 height 26
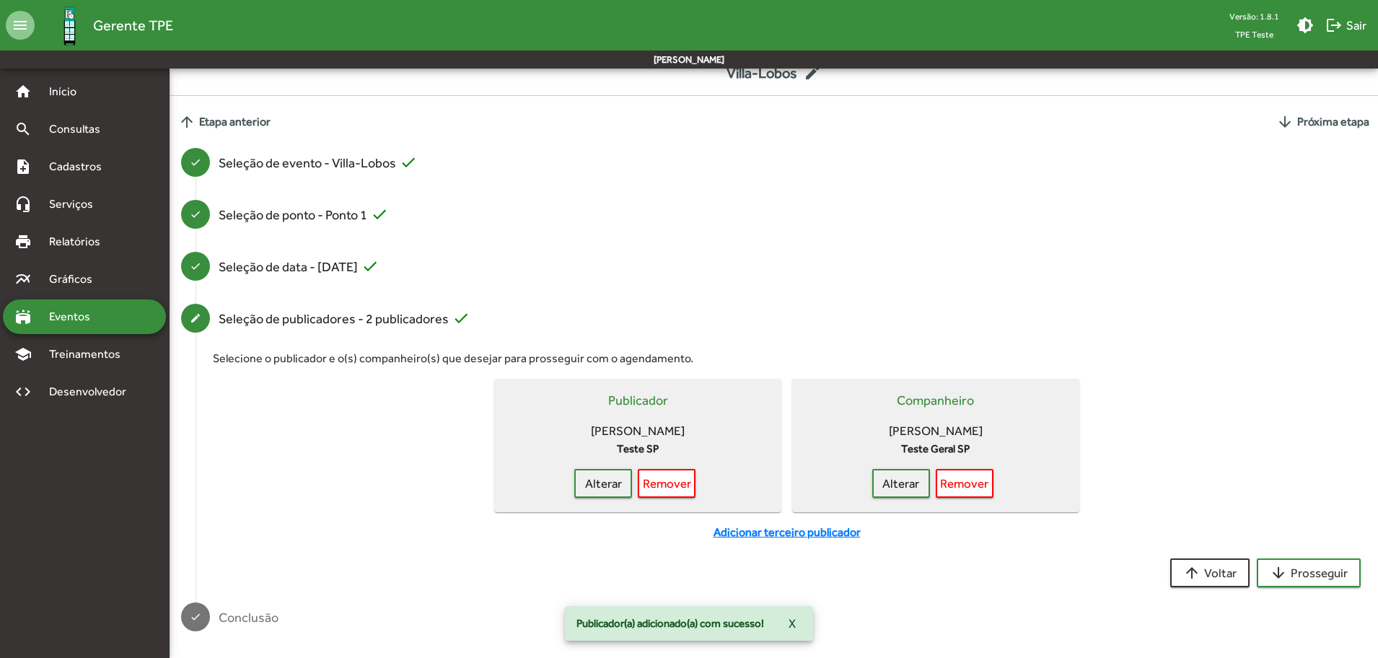
scroll to position [69, 0]
click at [1306, 565] on span "arrow_downward Prosseguir" at bounding box center [1309, 571] width 78 height 26
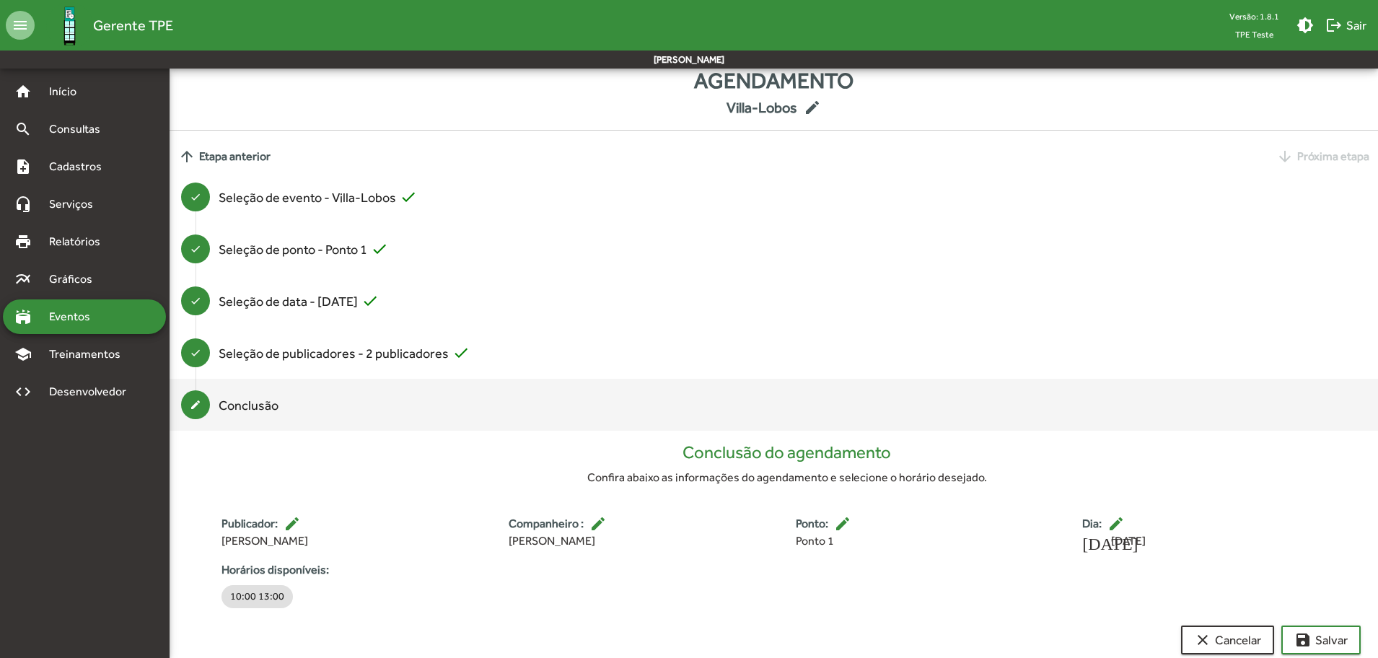
scroll to position [49, 0]
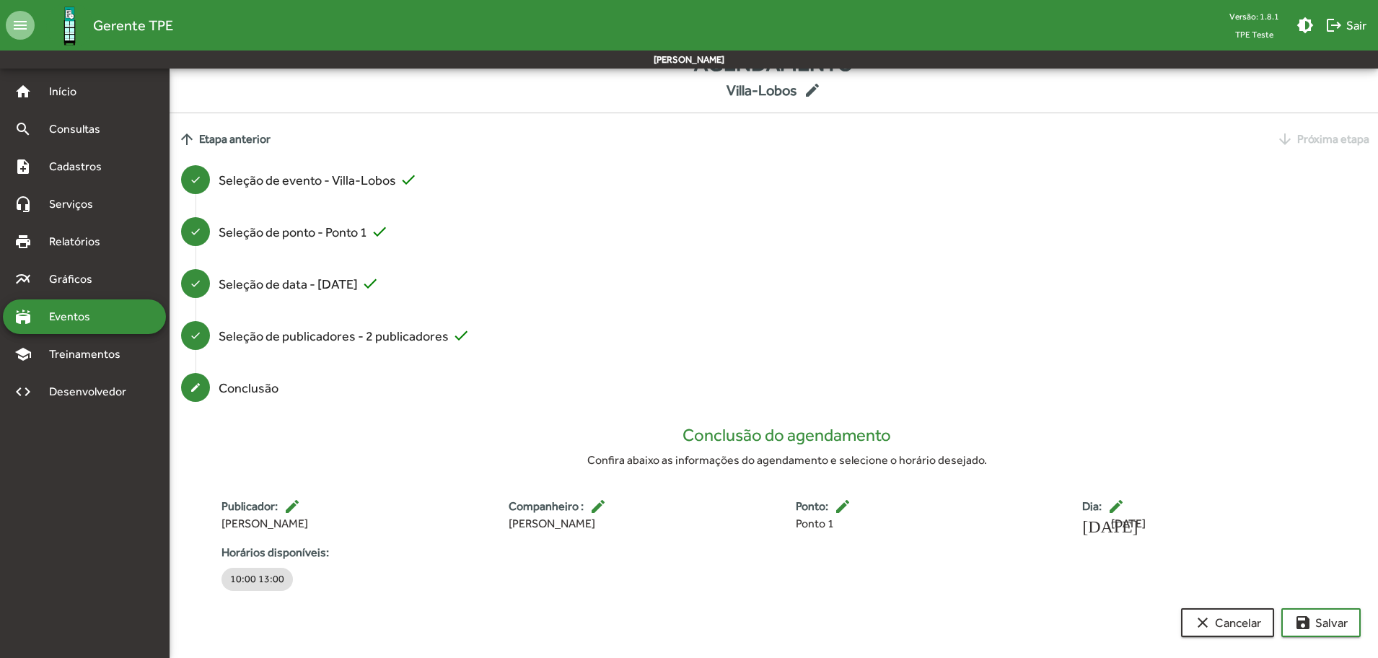
click at [1114, 506] on mat-icon "edit" at bounding box center [1116, 506] width 17 height 17
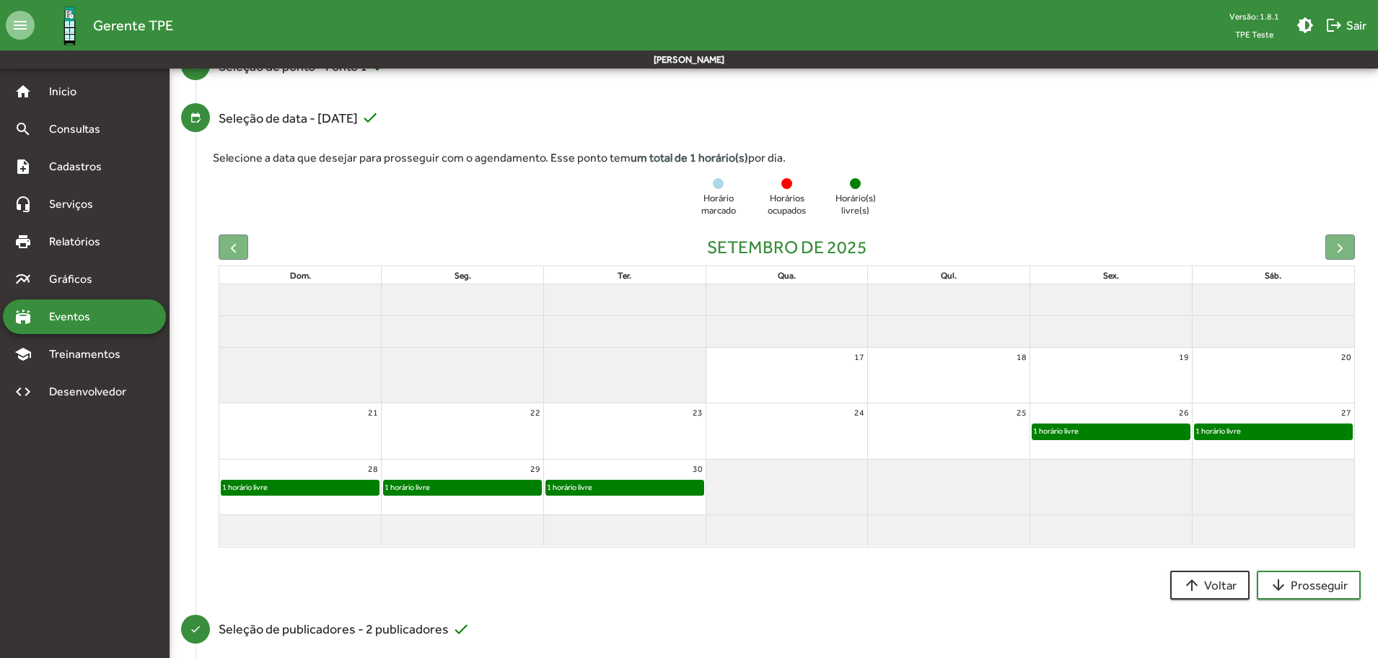
scroll to position [281, 0]
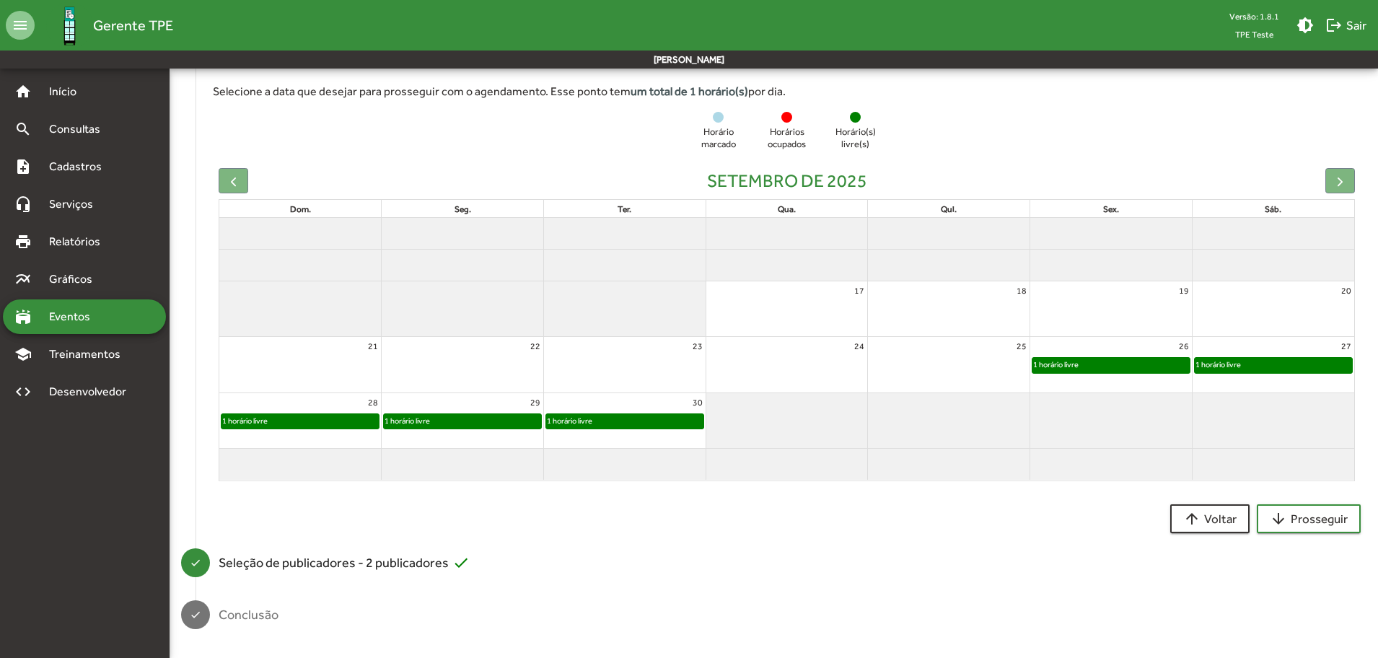
click at [1108, 367] on div "1 horário livre" at bounding box center [1111, 365] width 157 height 14
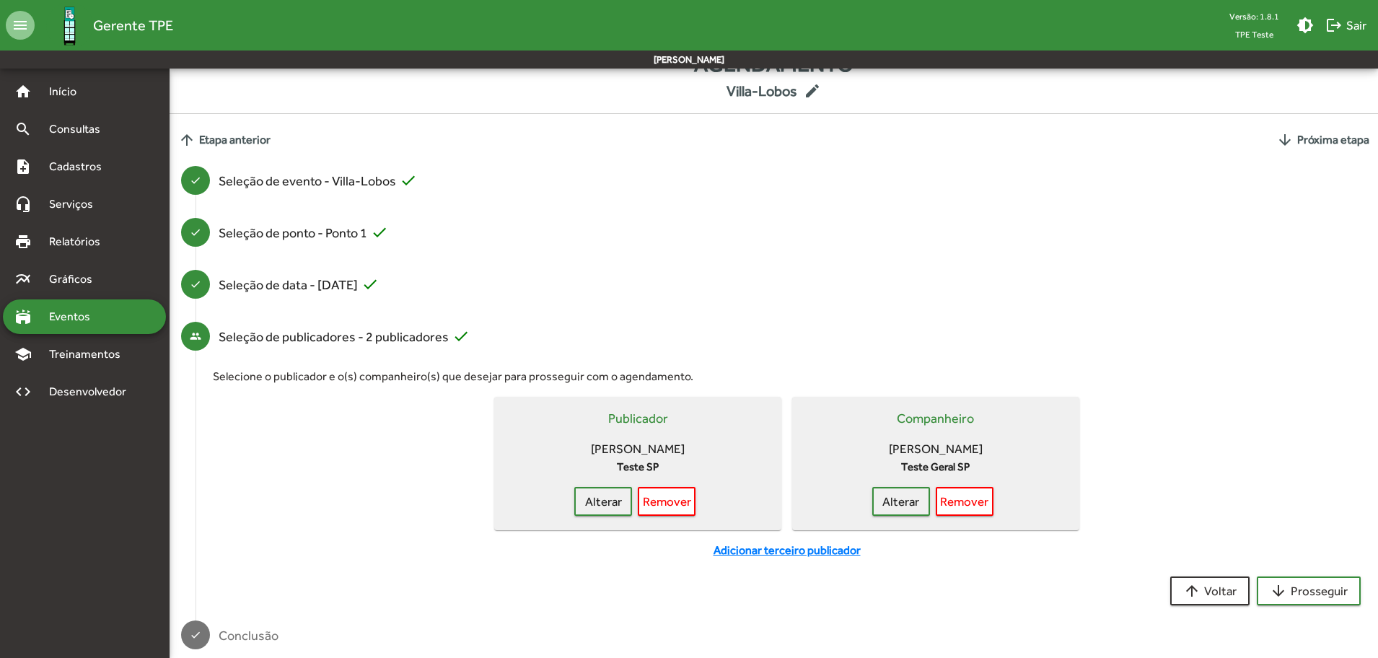
scroll to position [69, 0]
